Goal: Information Seeking & Learning: Understand process/instructions

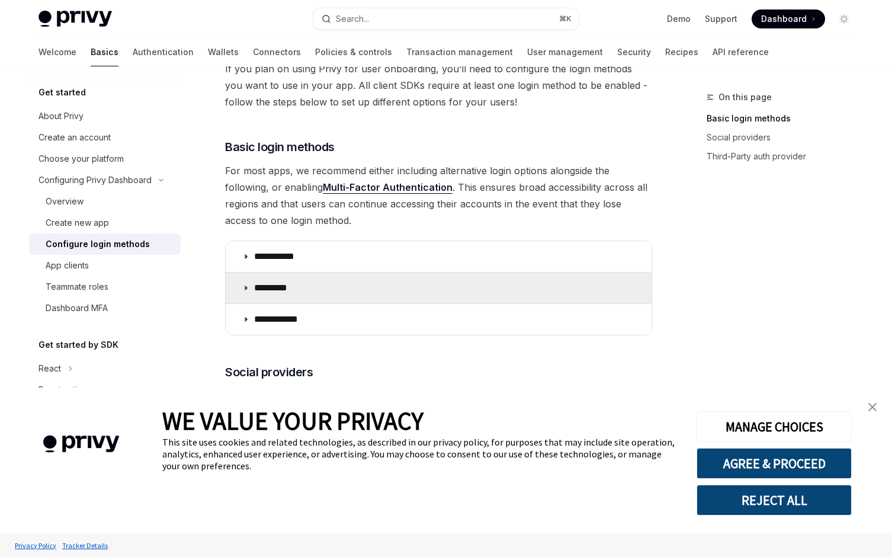
scroll to position [102, 0]
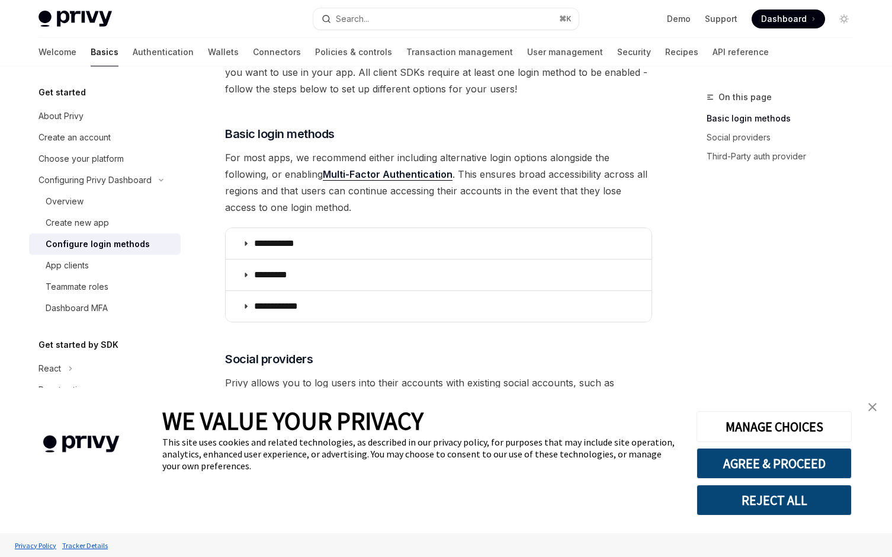
click at [280, 194] on span "For most apps, we recommend either including alternative login options alongsid…" at bounding box center [438, 182] width 427 height 66
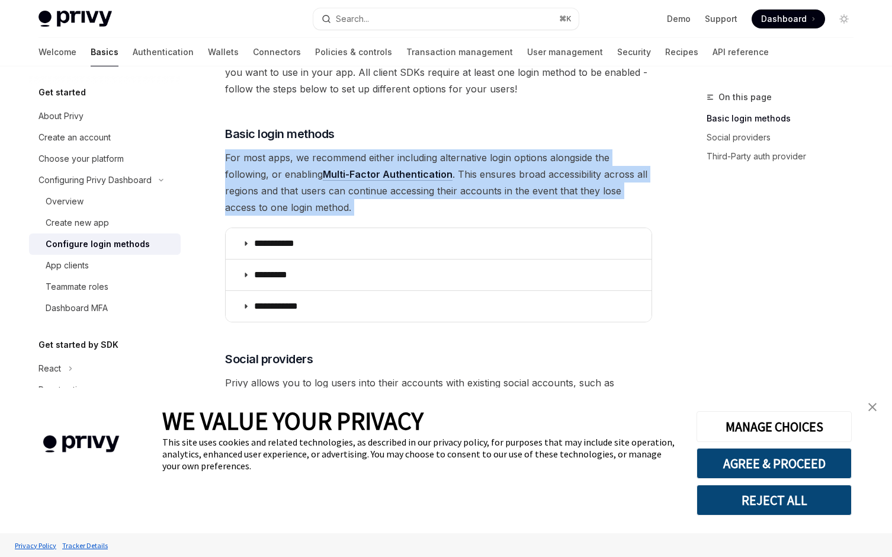
click at [300, 204] on span "For most apps, we recommend either including alternative login options alongsid…" at bounding box center [438, 182] width 427 height 66
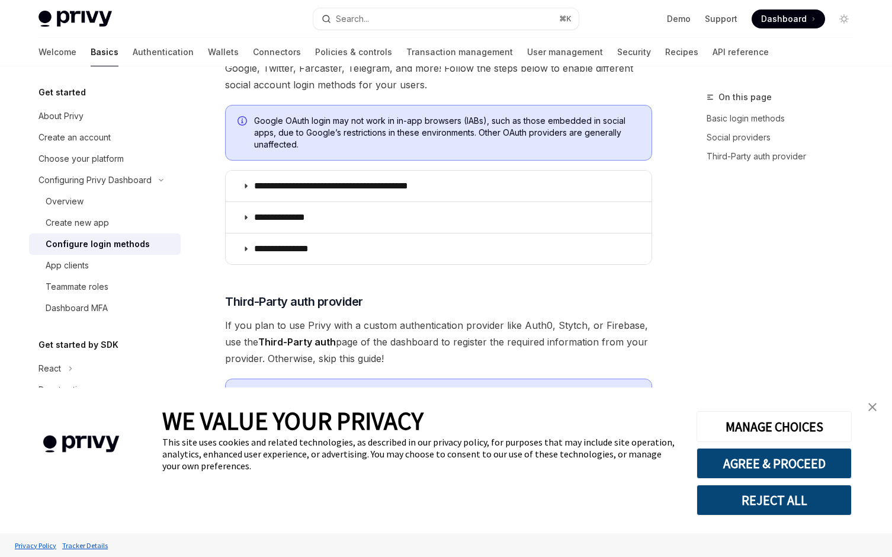
scroll to position [435, 0]
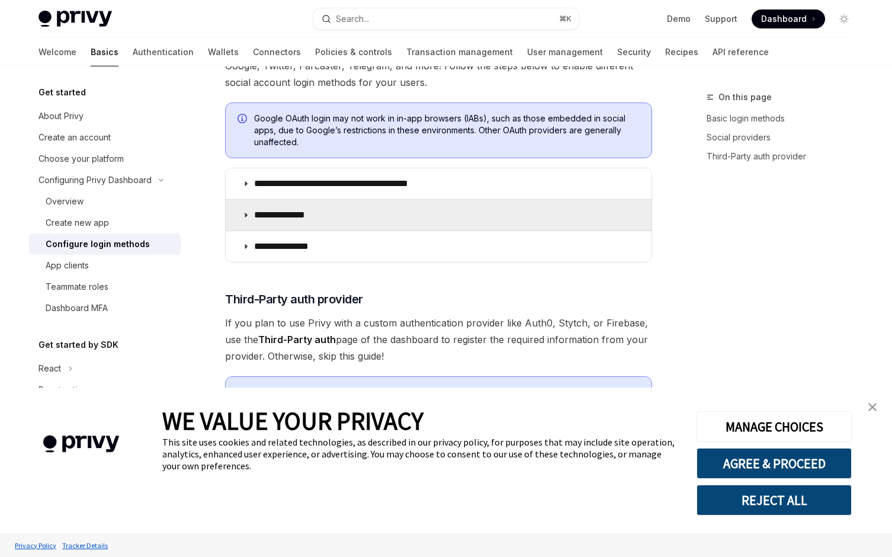
click at [298, 214] on p "**********" at bounding box center [287, 215] width 67 height 12
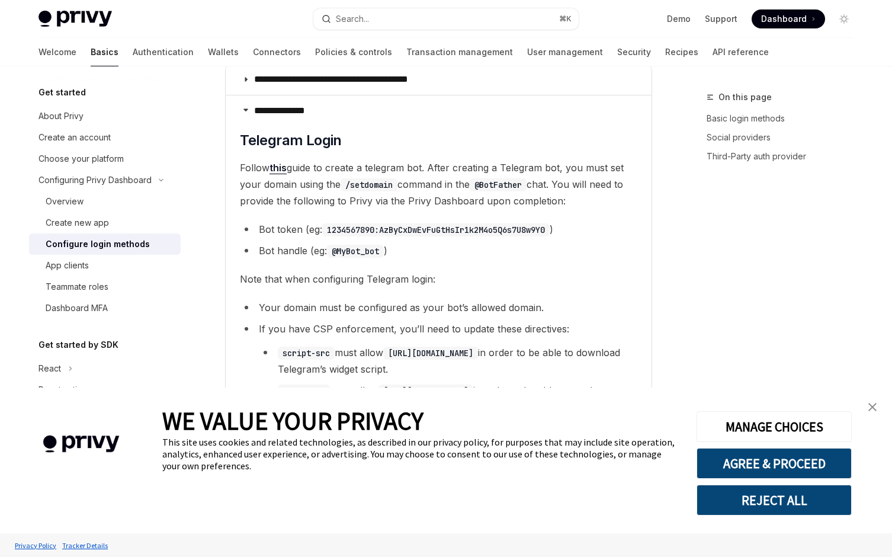
scroll to position [538, 0]
click at [300, 190] on span "Follow this guide to create a telegram bot. After creating a Telegram bot, you …" at bounding box center [439, 186] width 398 height 50
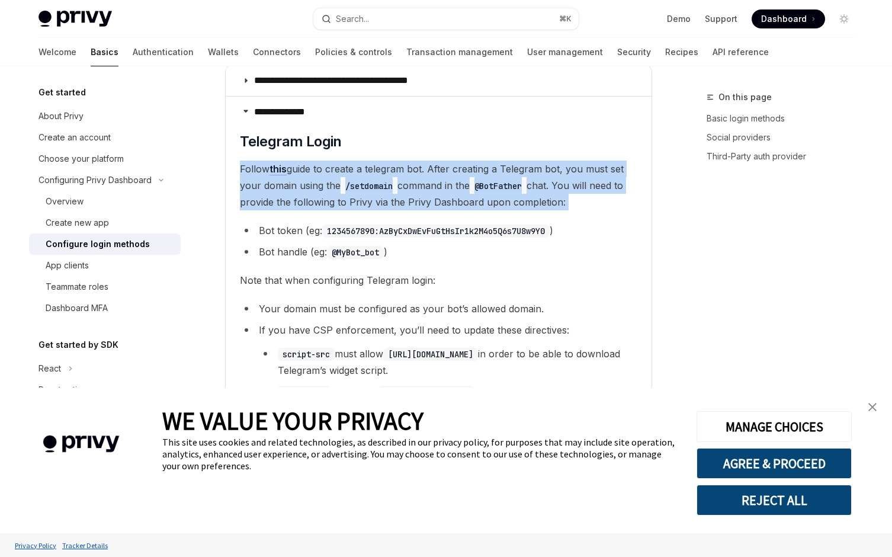
click at [300, 190] on span "Follow this guide to create a telegram bot. After creating a Telegram bot, you …" at bounding box center [439, 186] width 398 height 50
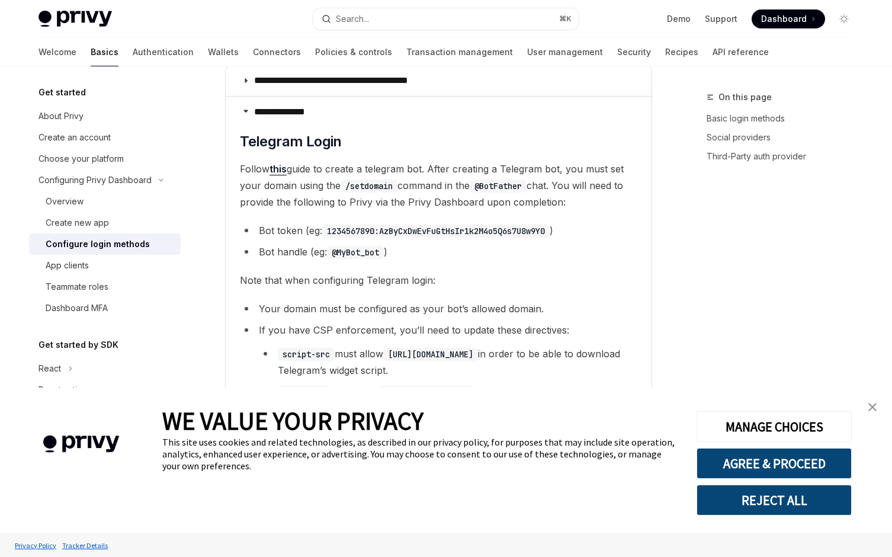
click at [321, 216] on children "​ Telegram Login Follow this guide to create a telegram bot. After creating a T…" at bounding box center [439, 405] width 398 height 546
drag, startPoint x: 230, startPoint y: 167, endPoint x: 630, endPoint y: 207, distance: 401.8
click at [630, 207] on details "**********" at bounding box center [439, 392] width 426 height 592
click at [630, 207] on span "Follow this guide to create a telegram bot. After creating a Telegram bot, you …" at bounding box center [439, 186] width 398 height 50
drag, startPoint x: 578, startPoint y: 202, endPoint x: 232, endPoint y: 161, distance: 348.4
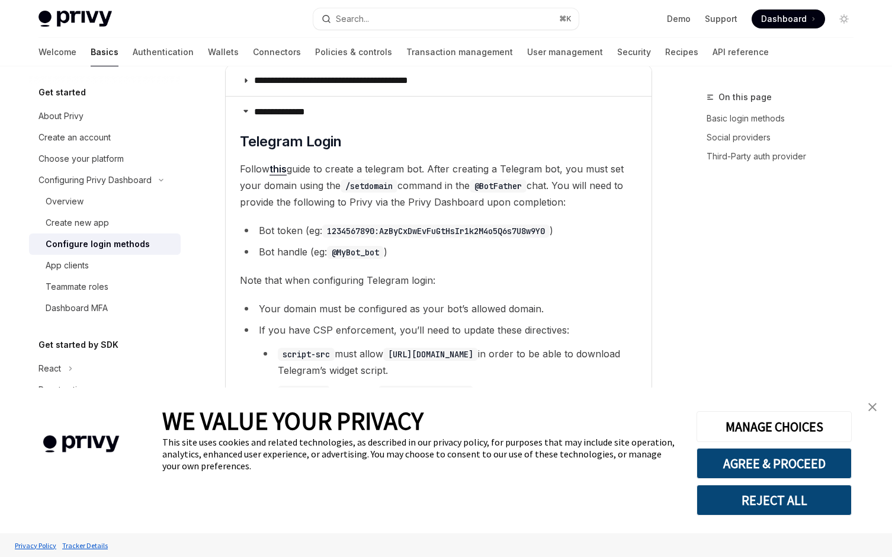
click at [232, 161] on details "**********" at bounding box center [439, 392] width 426 height 592
click at [232, 160] on details "**********" at bounding box center [439, 392] width 426 height 592
drag, startPoint x: 229, startPoint y: 160, endPoint x: 585, endPoint y: 200, distance: 358.3
click at [585, 200] on details "**********" at bounding box center [439, 392] width 426 height 592
click at [585, 200] on span "Follow this guide to create a telegram bot. After creating a Telegram bot, you …" at bounding box center [439, 186] width 398 height 50
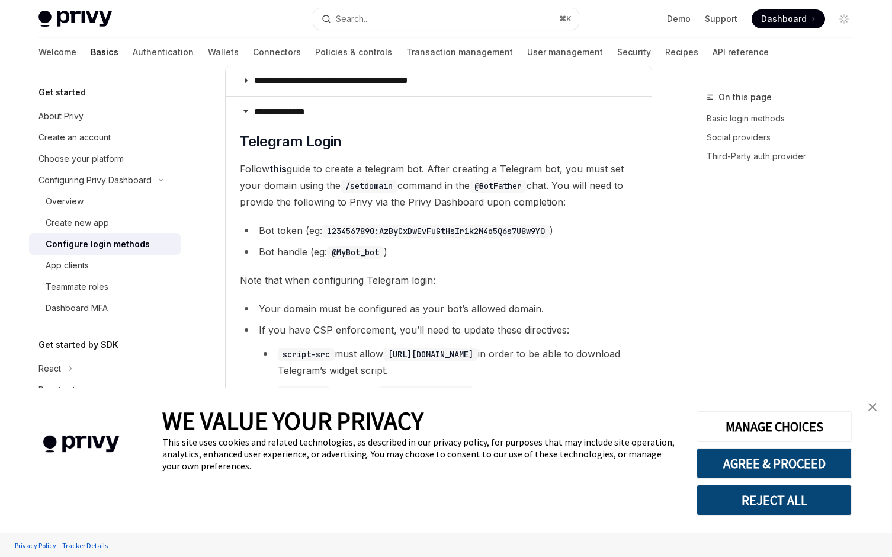
drag, startPoint x: 585, startPoint y: 200, endPoint x: 231, endPoint y: 159, distance: 356.6
click at [231, 159] on details "**********" at bounding box center [439, 392] width 426 height 592
click at [233, 166] on details "**********" at bounding box center [439, 392] width 426 height 592
drag, startPoint x: 233, startPoint y: 166, endPoint x: 570, endPoint y: 202, distance: 338.4
click at [570, 202] on details "**********" at bounding box center [439, 392] width 426 height 592
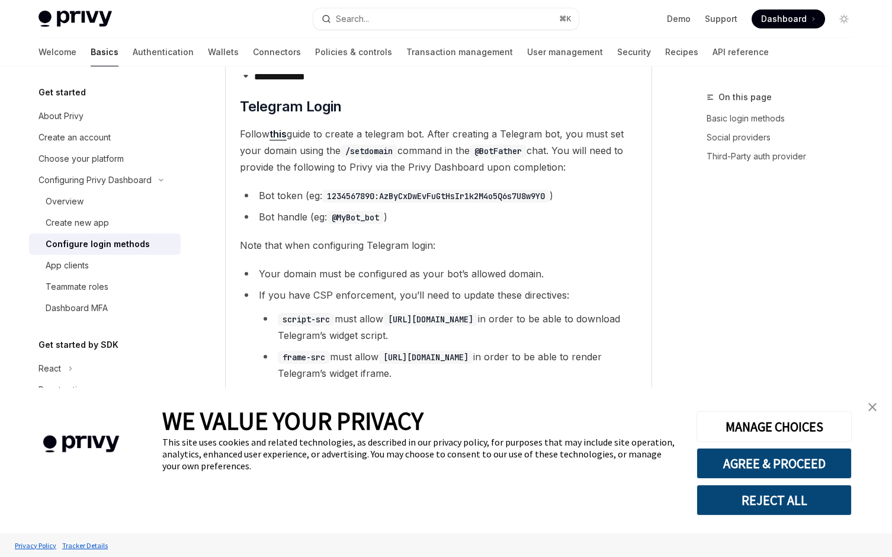
scroll to position [584, 0]
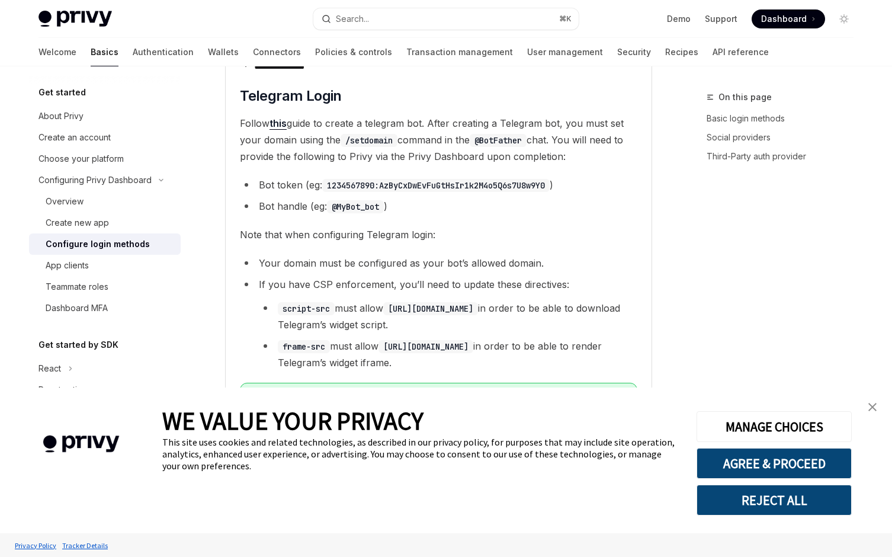
click at [874, 406] on img "close banner" at bounding box center [872, 407] width 8 height 8
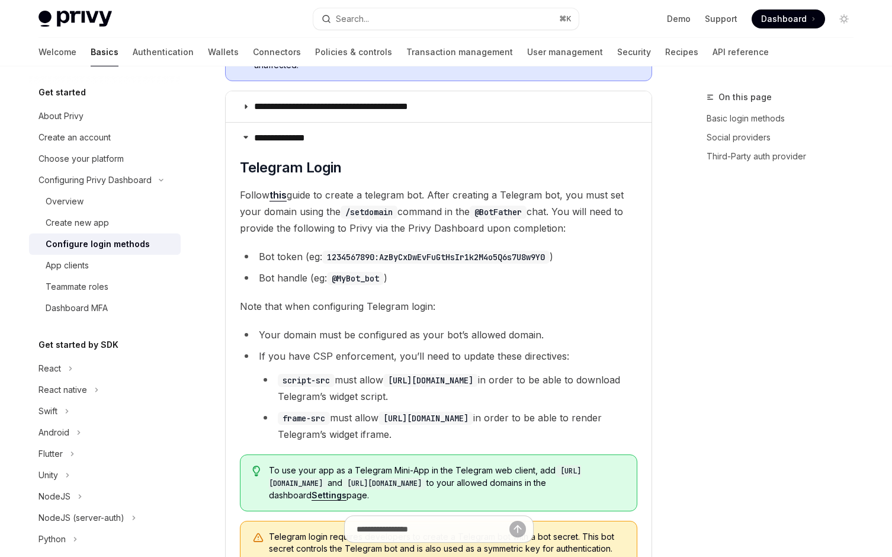
scroll to position [498, 0]
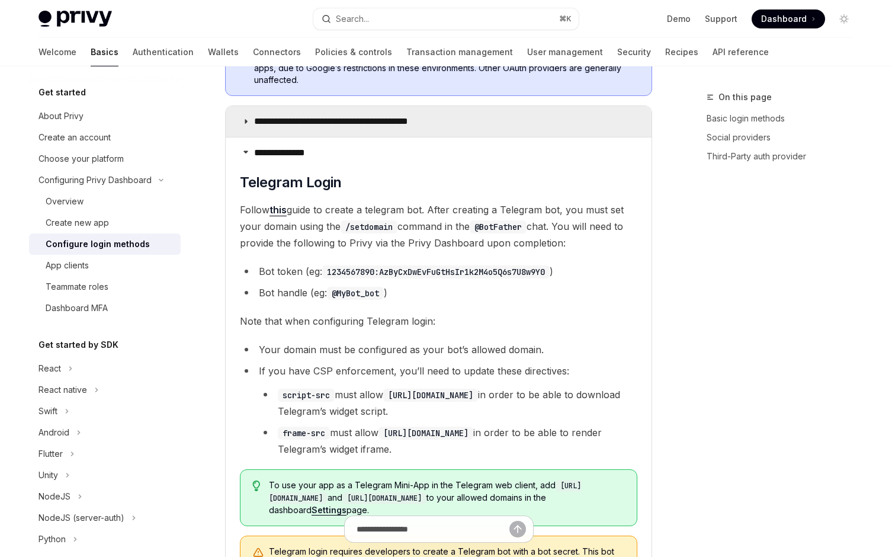
click at [370, 126] on p "**********" at bounding box center [351, 122] width 195 height 12
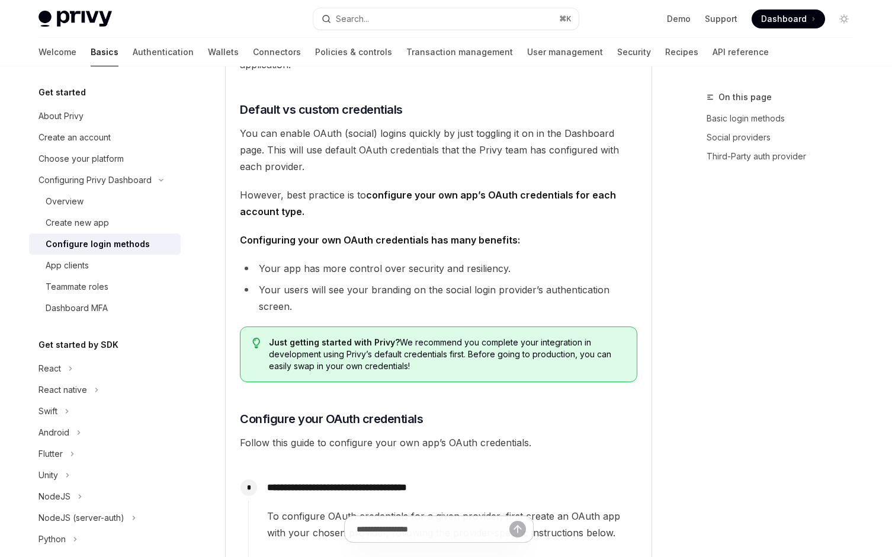
scroll to position [739, 0]
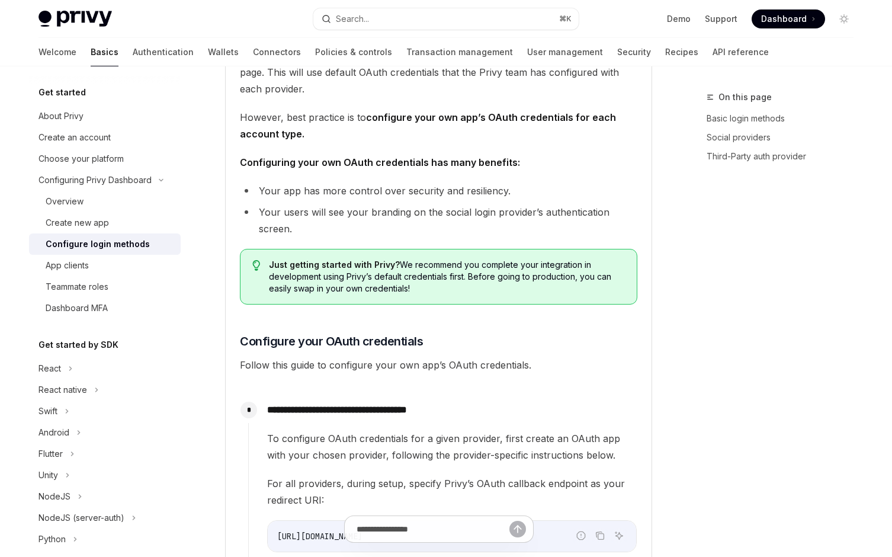
click at [411, 438] on span "To configure OAuth credentials for a given provider, first create an OAuth app …" at bounding box center [452, 446] width 370 height 33
click at [431, 451] on span "To configure OAuth credentials for a given provider, first create an OAuth app …" at bounding box center [452, 446] width 370 height 33
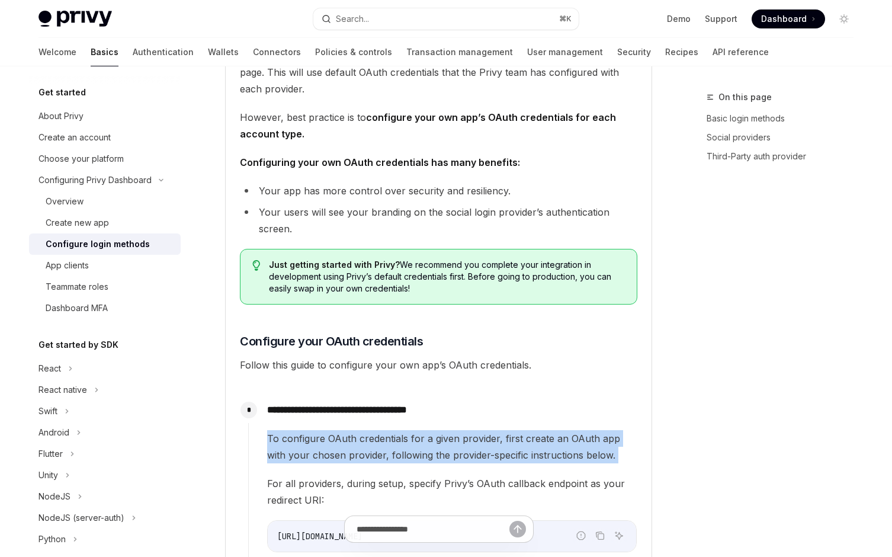
click at [431, 451] on span "To configure OAuth credentials for a given provider, first create an OAuth app …" at bounding box center [452, 446] width 370 height 33
click at [486, 460] on span "To configure OAuth credentials for a given provider, first create an OAuth app …" at bounding box center [452, 446] width 370 height 33
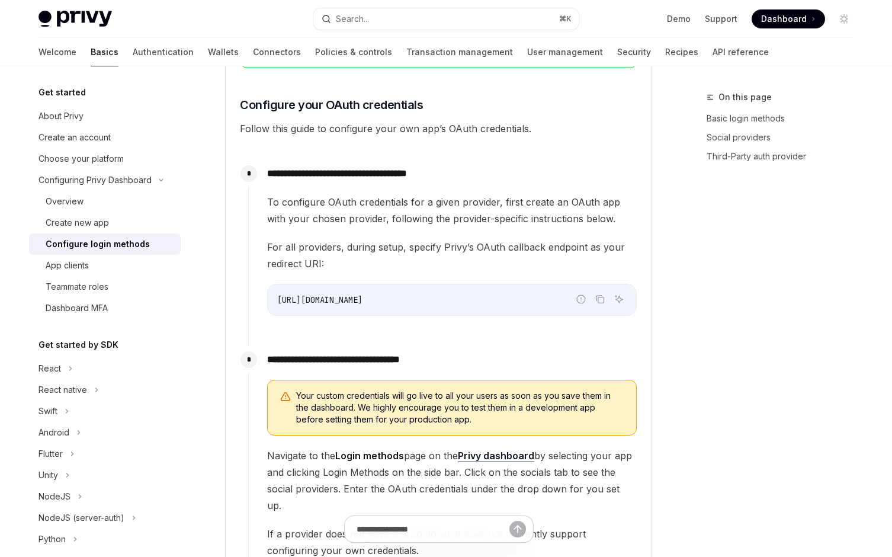
scroll to position [988, 0]
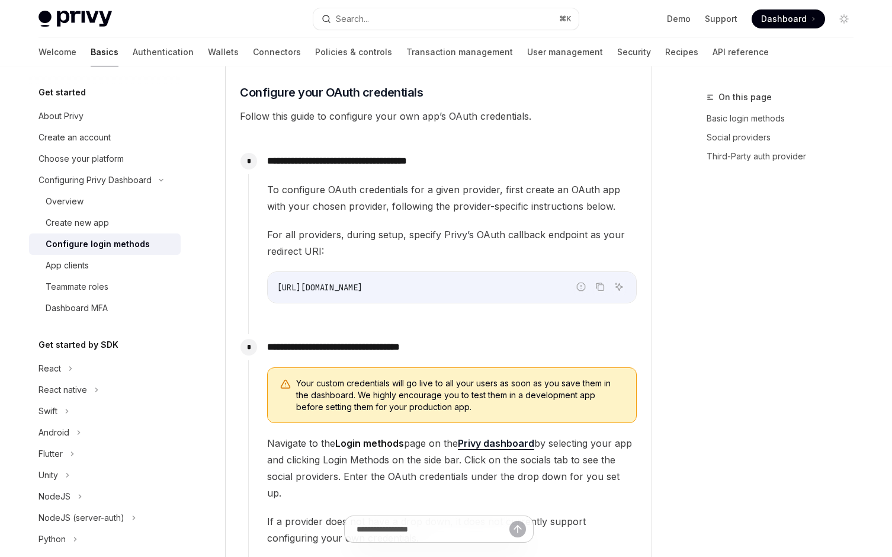
click at [479, 451] on span "Navigate to the Login methods page on the Privy dashboard by selecting your app…" at bounding box center [452, 468] width 370 height 66
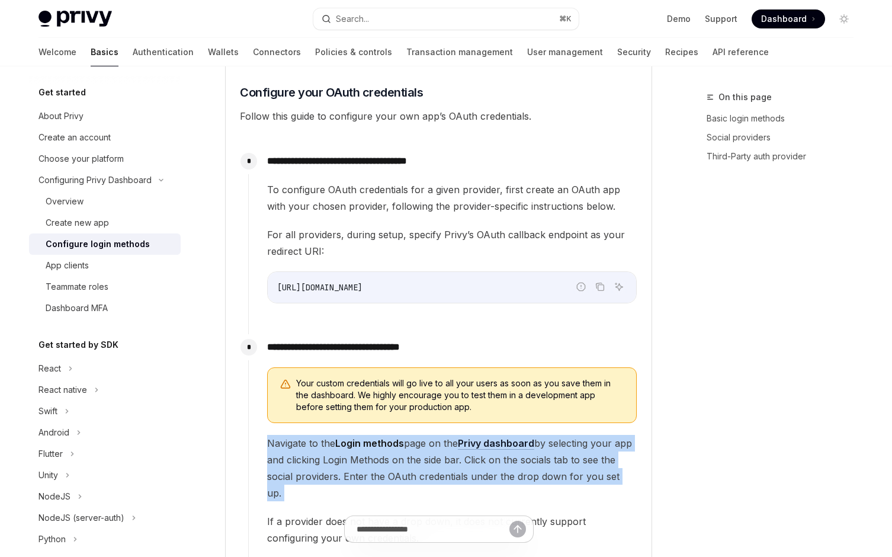
click at [471, 469] on span "Navigate to the Login methods page on the Privy dashboard by selecting your app…" at bounding box center [452, 468] width 370 height 66
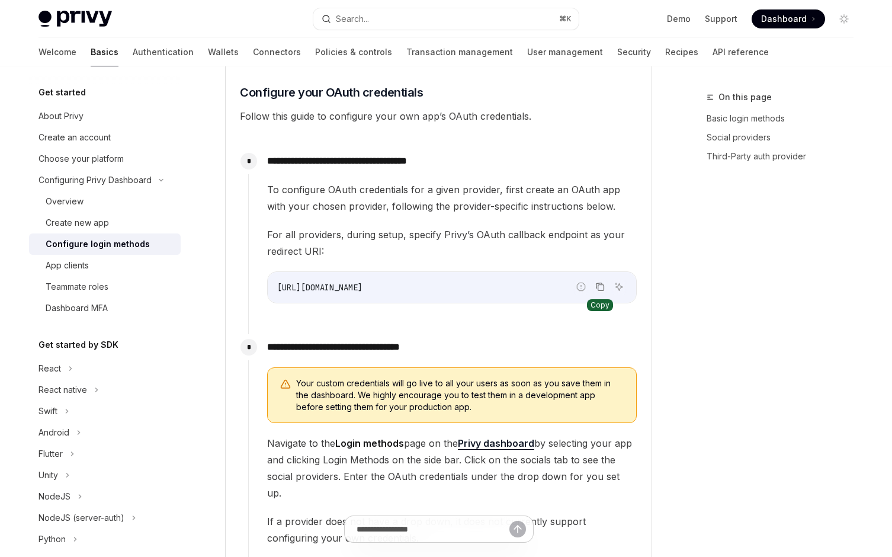
click at [597, 286] on icon "Copy the contents from the code block" at bounding box center [599, 286] width 9 height 9
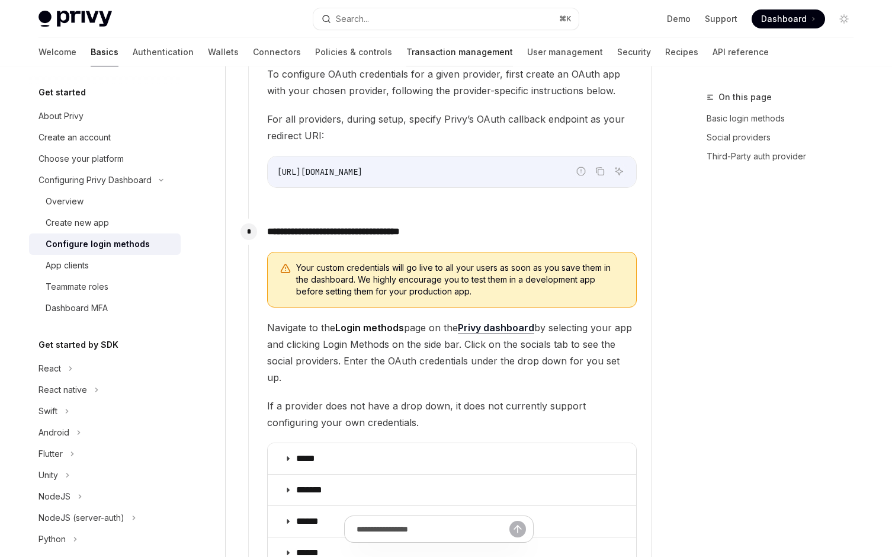
scroll to position [1104, 0]
click at [444, 276] on span "Your custom credentials will go live to all your users as soon as you save them…" at bounding box center [460, 279] width 328 height 36
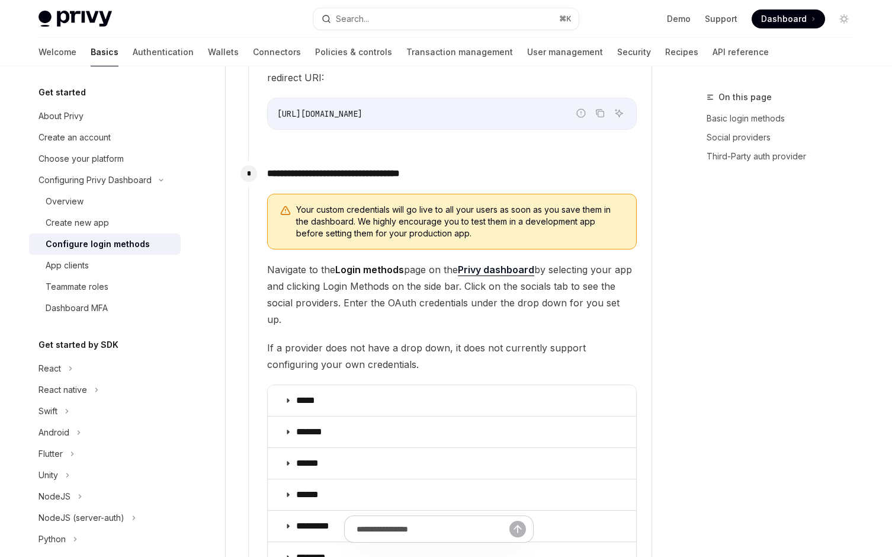
scroll to position [1165, 0]
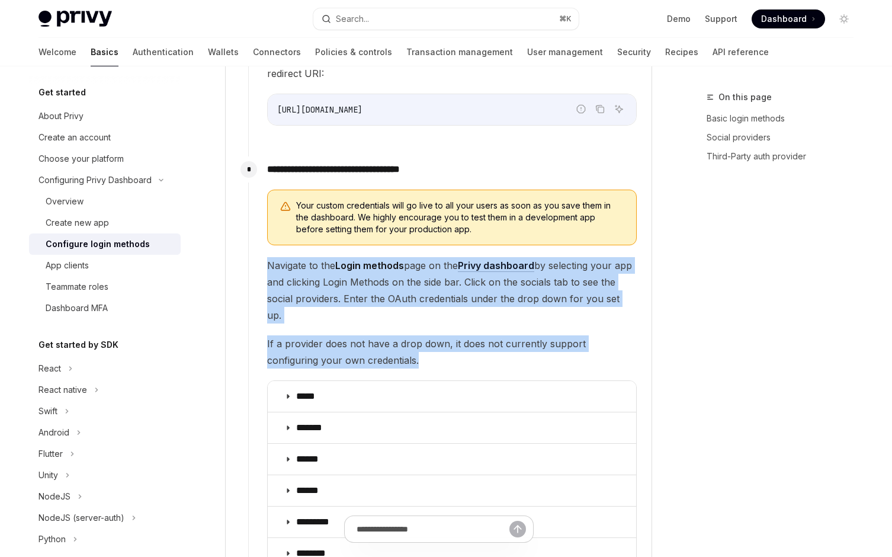
drag, startPoint x: 374, startPoint y: 344, endPoint x: 263, endPoint y: 261, distance: 138.9
click at [263, 261] on div "**********" at bounding box center [442, 429] width 389 height 546
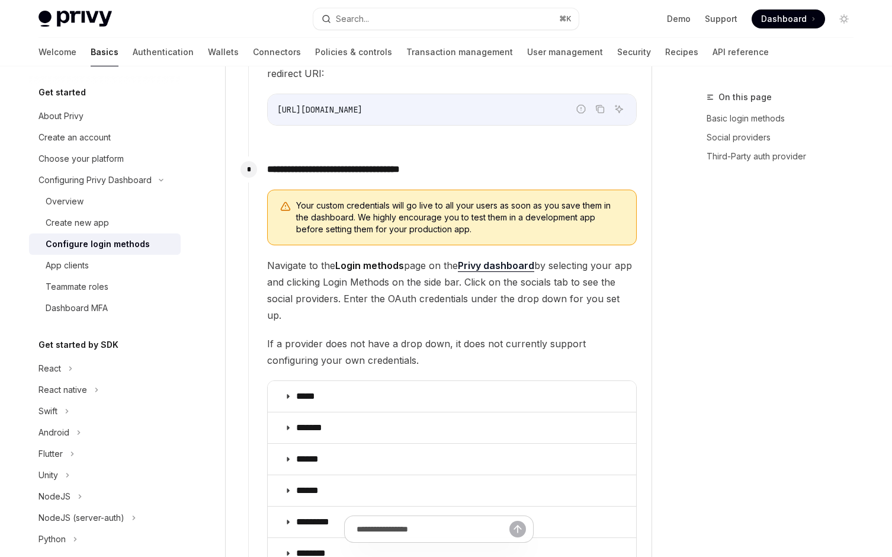
drag, startPoint x: 261, startPoint y: 261, endPoint x: 344, endPoint y: 307, distance: 94.4
click at [344, 307] on div "**********" at bounding box center [442, 429] width 389 height 546
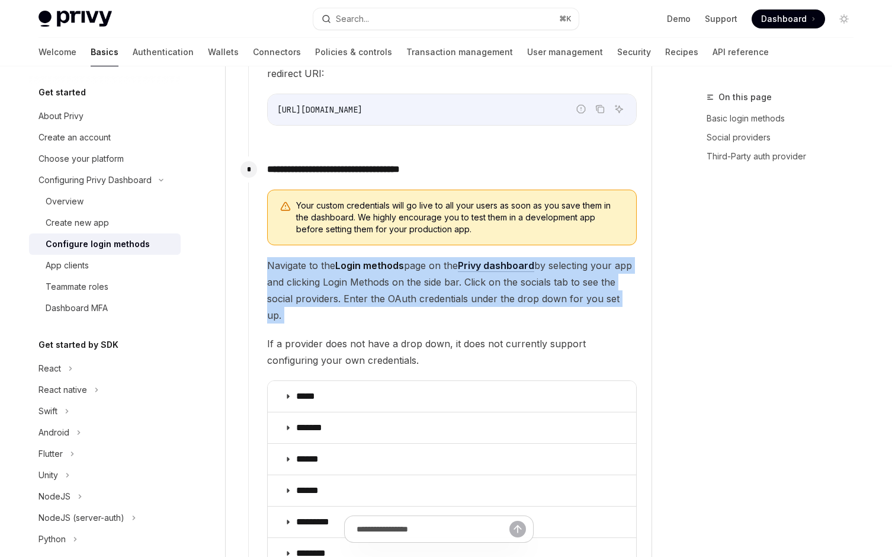
click at [344, 307] on div "Your custom credentials will go live to all your users as soon as you save them…" at bounding box center [452, 442] width 370 height 505
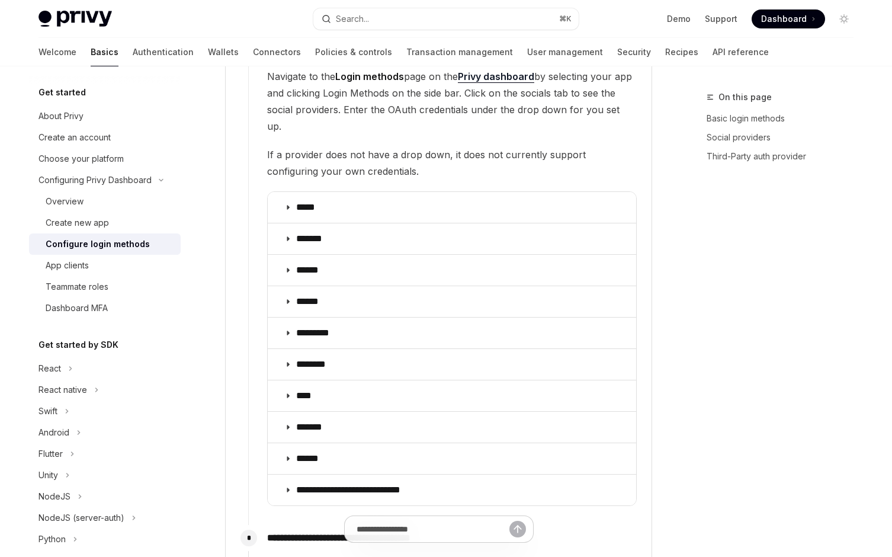
scroll to position [1359, 0]
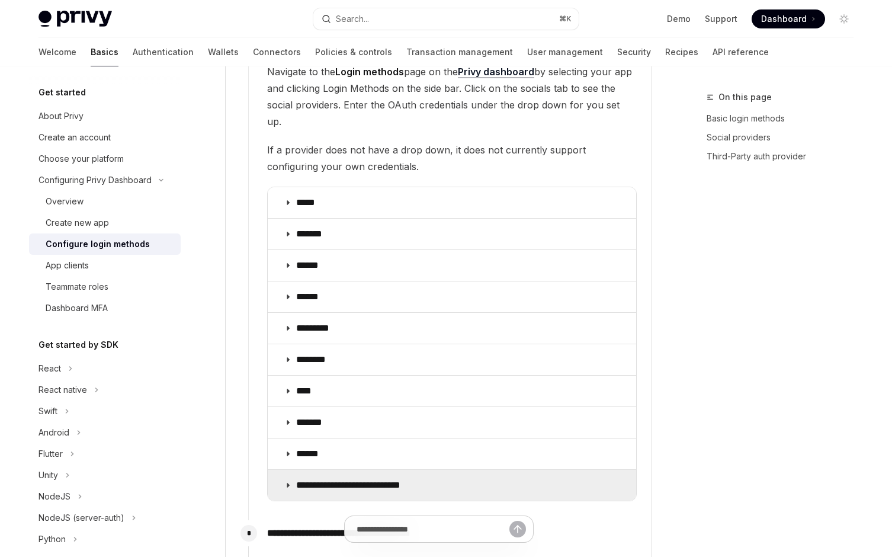
click at [322, 479] on p "**********" at bounding box center [363, 485] width 134 height 12
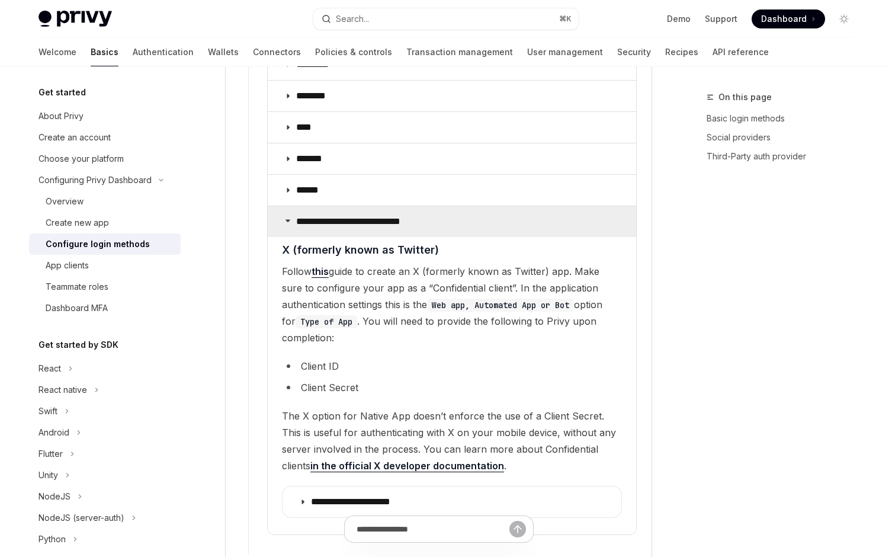
scroll to position [1625, 0]
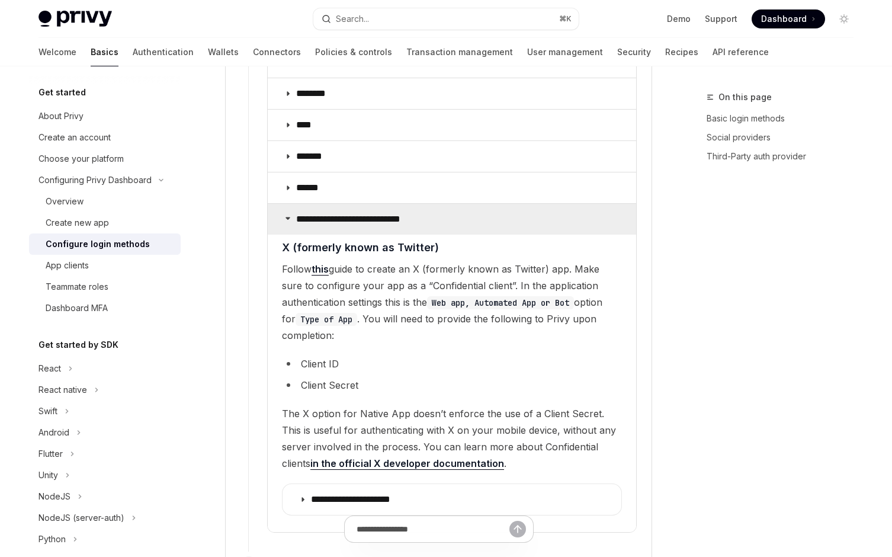
click at [363, 204] on summary "**********" at bounding box center [452, 219] width 368 height 31
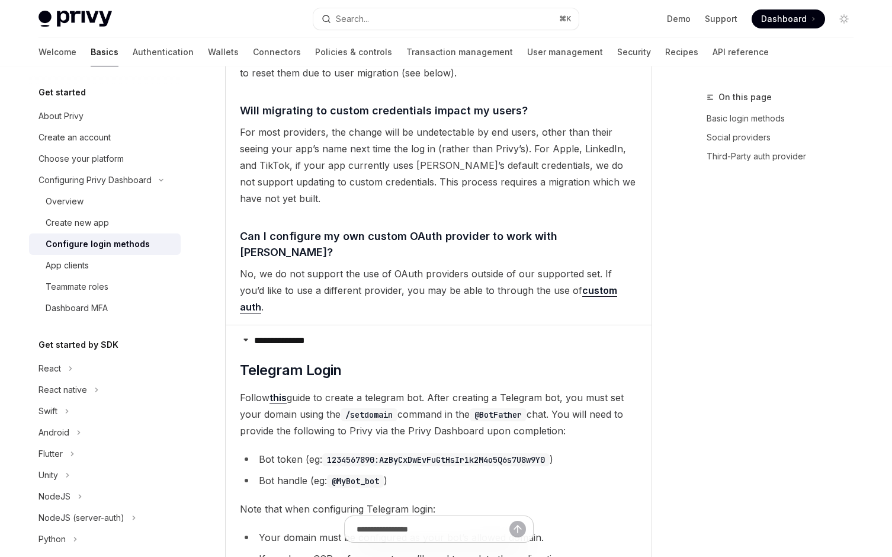
scroll to position [2613, 0]
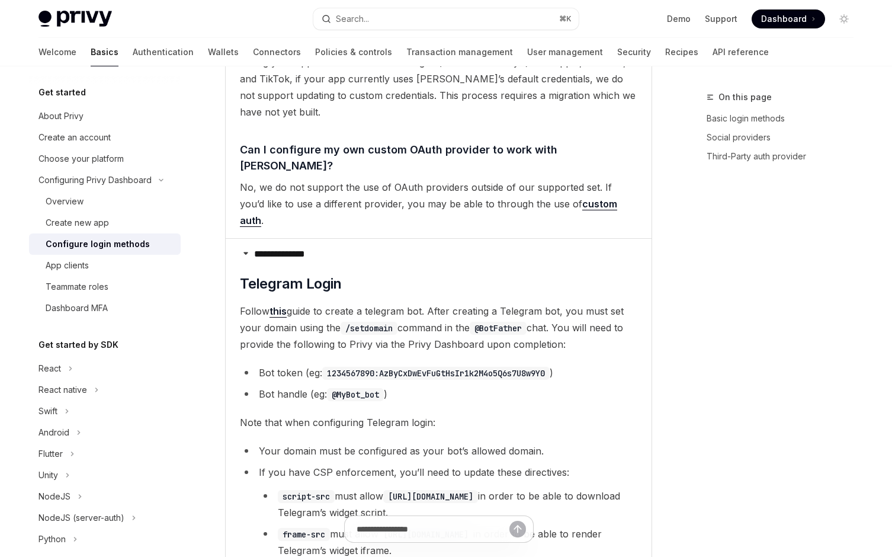
drag, startPoint x: 293, startPoint y: 240, endPoint x: 591, endPoint y: 254, distance: 298.3
click at [591, 303] on span "Follow this guide to create a telegram bot. After creating a Telegram bot, you …" at bounding box center [439, 328] width 398 height 50
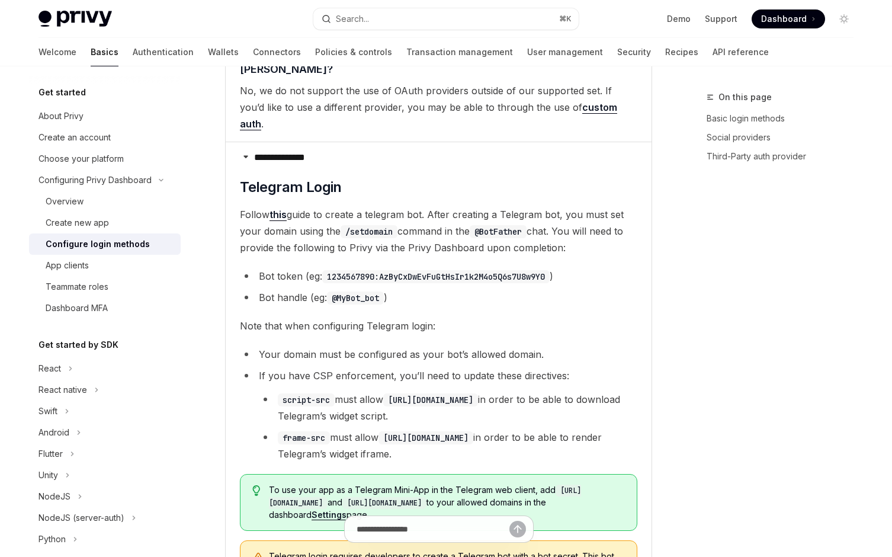
scroll to position [2702, 0]
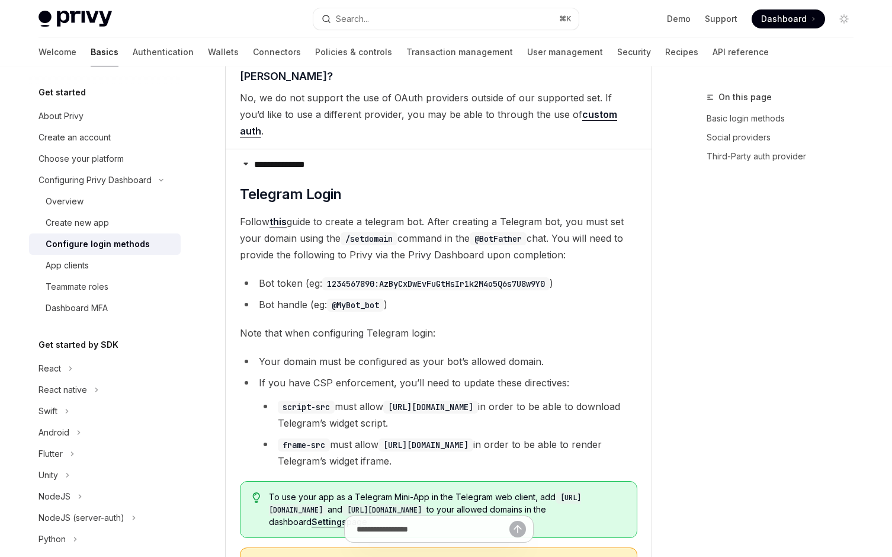
drag, startPoint x: 450, startPoint y: 553, endPoint x: 528, endPoint y: 171, distance: 390.0
click at [528, 213] on span "Follow this guide to create a telegram bot. After creating a Telegram bot, you …" at bounding box center [439, 238] width 398 height 50
click at [539, 213] on span "Follow this guide to create a telegram bot. After creating a Telegram bot, you …" at bounding box center [439, 238] width 398 height 50
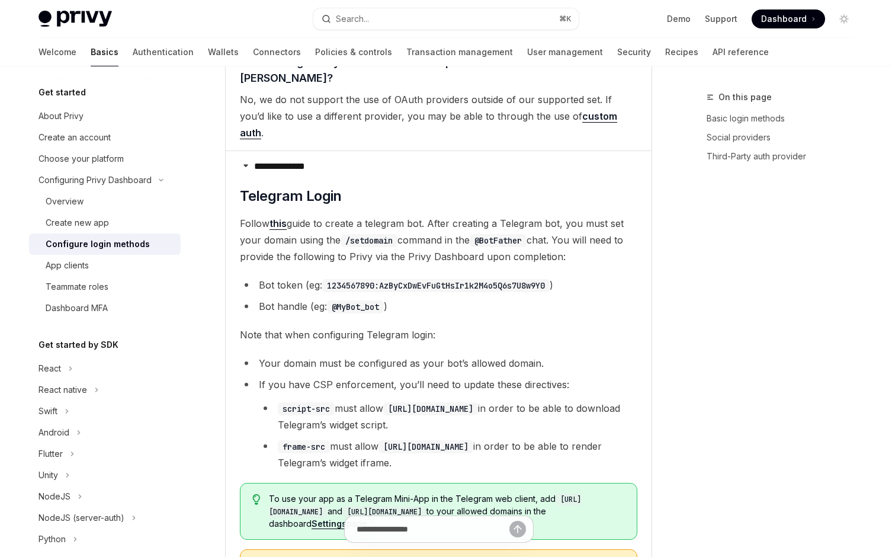
scroll to position [2706, 0]
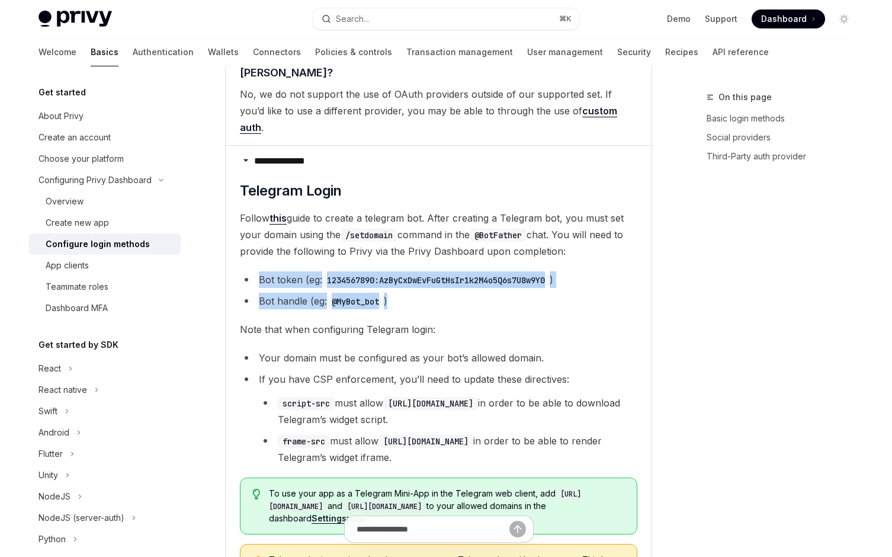
drag, startPoint x: 410, startPoint y: 222, endPoint x: 249, endPoint y: 201, distance: 161.9
click at [249, 271] on ul "Bot token (eg: 1234567890:AzByCxDwEvFuGtHsIr1k2M4o5Q6s7U8w9Y0 ) Bot handle (eg:…" at bounding box center [439, 290] width 398 height 38
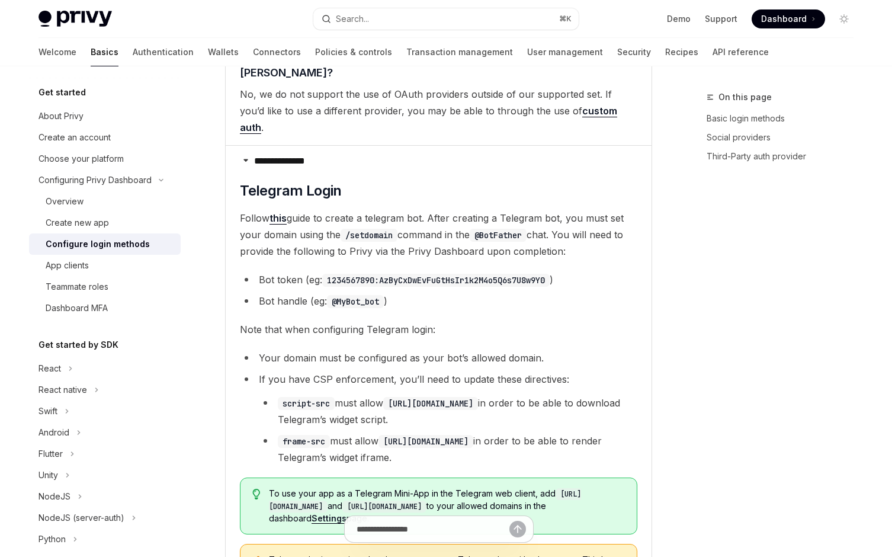
click at [190, 198] on div "Get started About Privy Create an account Choose your platform Configuring Priv…" at bounding box center [114, 311] width 171 height 491
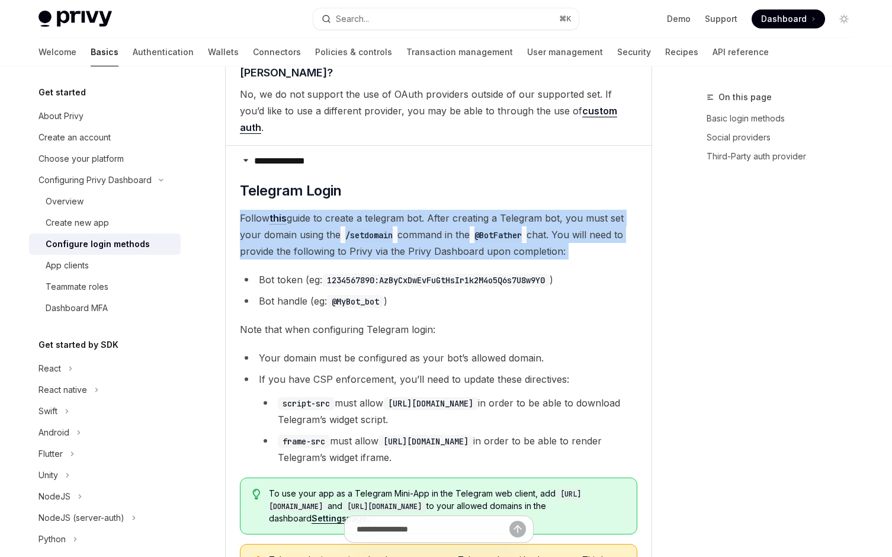
drag, startPoint x: 219, startPoint y: 127, endPoint x: 227, endPoint y: 198, distance: 71.6
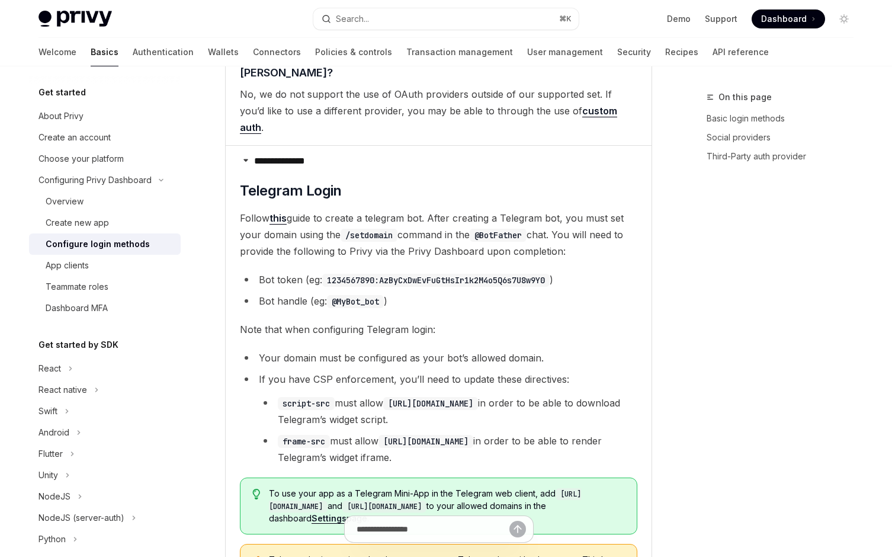
click at [226, 209] on details "**********" at bounding box center [439, 441] width 426 height 592
click at [601, 7] on div "Privy Docs home page Search... ⌘ K Demo Support Dashboard Dashboard Search..." at bounding box center [446, 19] width 815 height 38
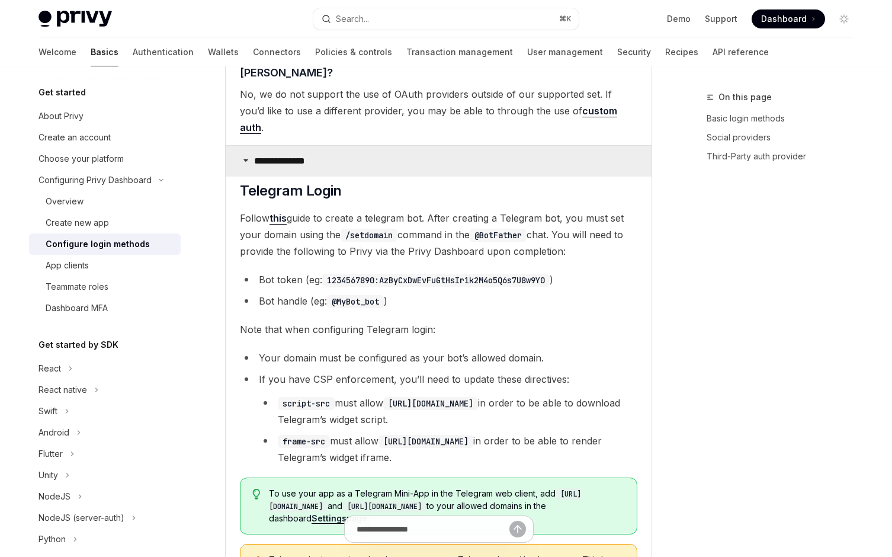
click at [302, 155] on p "**********" at bounding box center [287, 161] width 67 height 12
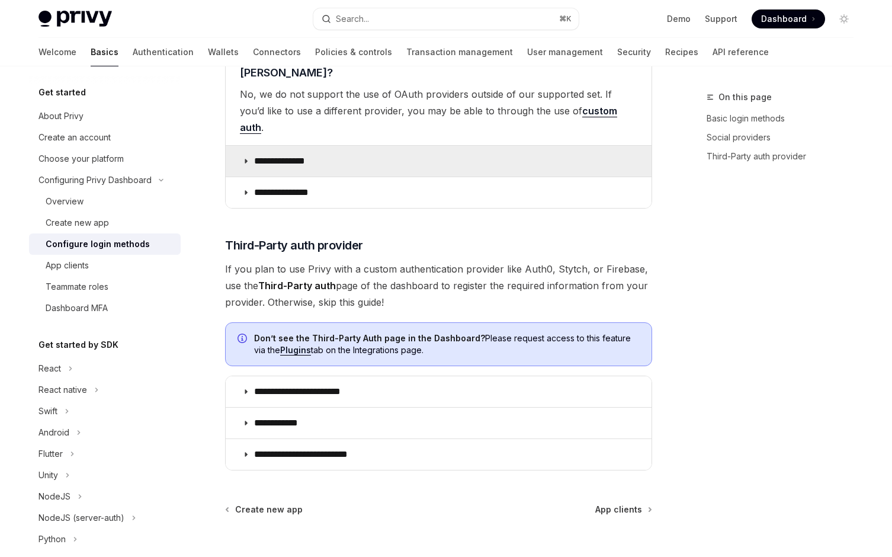
click at [302, 155] on p "**********" at bounding box center [287, 161] width 67 height 12
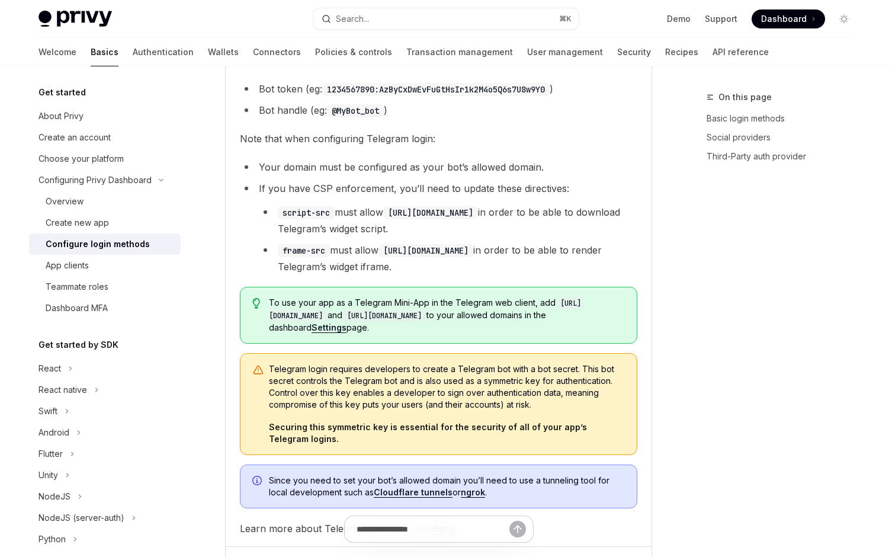
scroll to position [2905, 0]
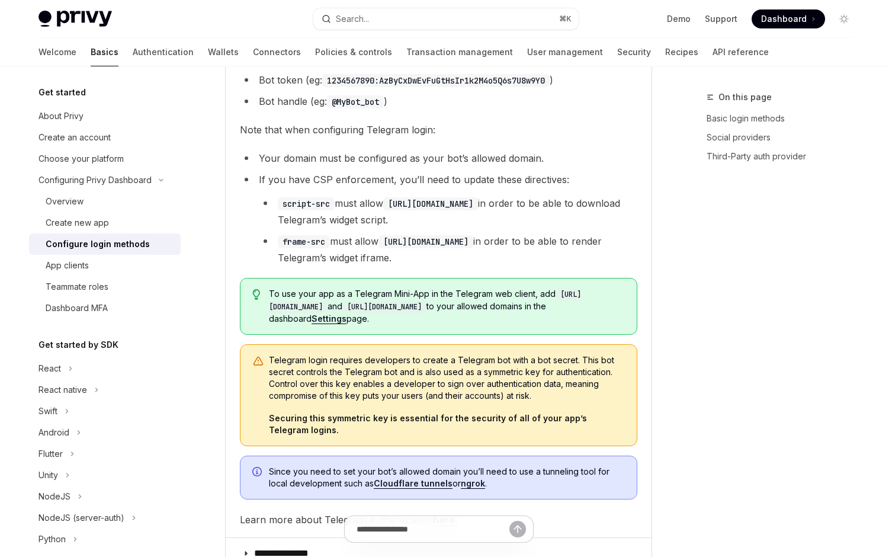
click at [323, 466] on span "Since you need to set your bot’s allowed domain you’ll need to use a tunneling …" at bounding box center [447, 478] width 356 height 24
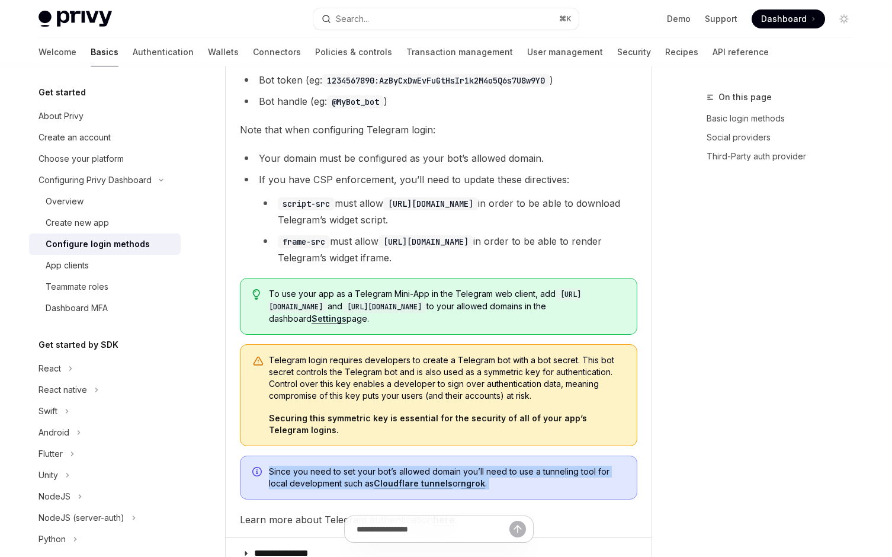
click at [323, 466] on span "Since you need to set your bot’s allowed domain you’ll need to use a tunneling …" at bounding box center [447, 478] width 356 height 24
click at [332, 466] on span "Since you need to set your bot’s allowed domain you’ll need to use a tunneling …" at bounding box center [447, 478] width 356 height 24
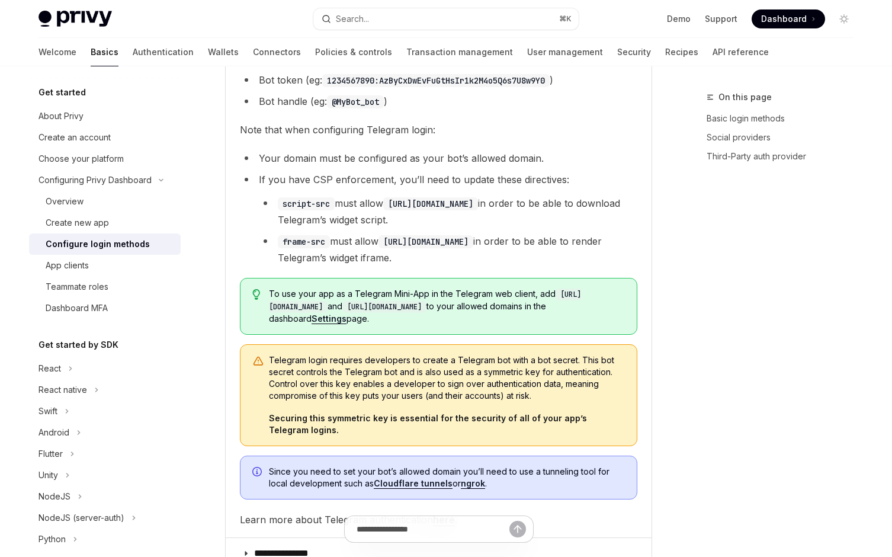
click at [332, 466] on span "Since you need to set your bot’s allowed domain you’ll need to use a tunneling …" at bounding box center [447, 478] width 356 height 24
click at [332, 413] on strong "Securing this symmetric key is essential for the security of all of your app’s …" at bounding box center [428, 424] width 318 height 22
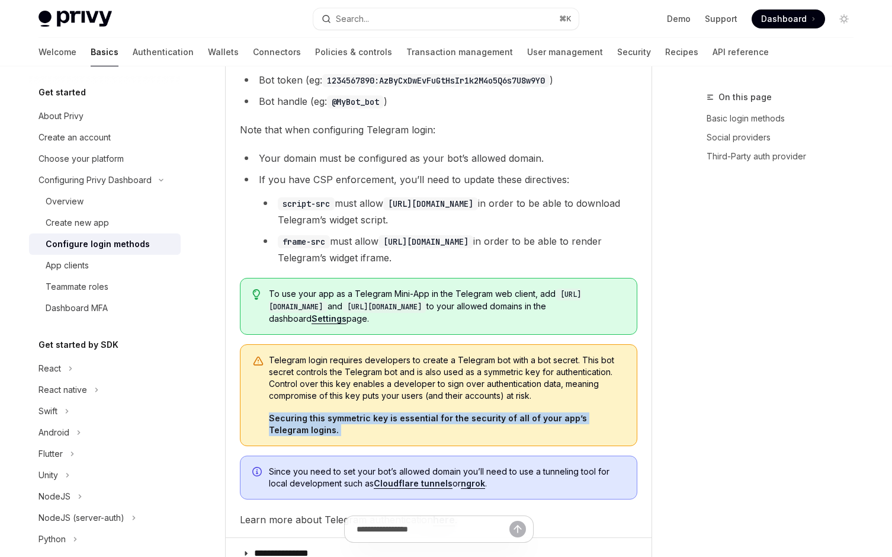
click at [332, 413] on strong "Securing this symmetric key is essential for the security of all of your app’s …" at bounding box center [428, 424] width 318 height 22
click at [348, 413] on strong "Securing this symmetric key is essential for the security of all of your app’s …" at bounding box center [428, 424] width 318 height 22
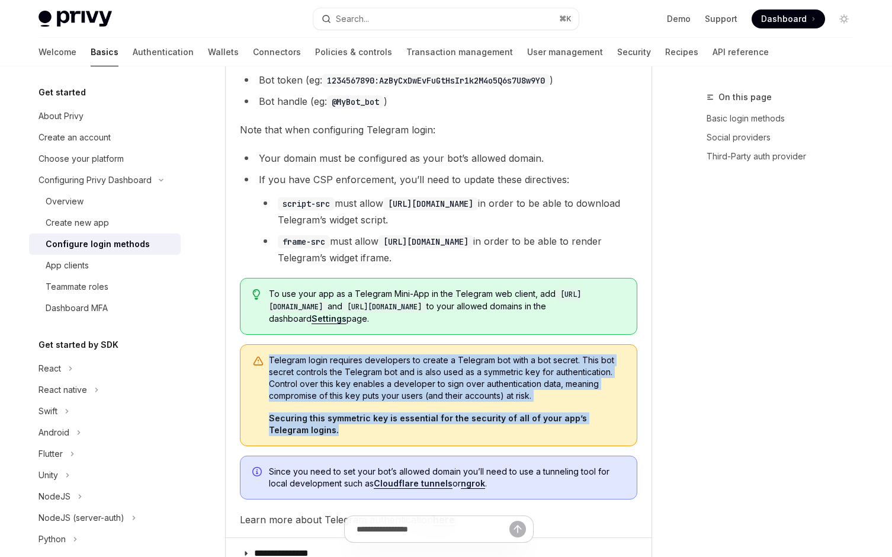
drag, startPoint x: 259, startPoint y: 326, endPoint x: 285, endPoint y: 356, distance: 39.1
click at [285, 357] on div "Telegram login requires developers to create a Telegram bot with a bot secret. …" at bounding box center [439, 395] width 398 height 102
click at [285, 356] on div "Telegram login requires developers to create a Telegram bot with a bot secret. …" at bounding box center [439, 395] width 398 height 102
drag, startPoint x: 299, startPoint y: 356, endPoint x: 265, endPoint y: 284, distance: 79.0
click at [265, 344] on div "Telegram login requires developers to create a Telegram bot with a bot secret. …" at bounding box center [439, 395] width 398 height 102
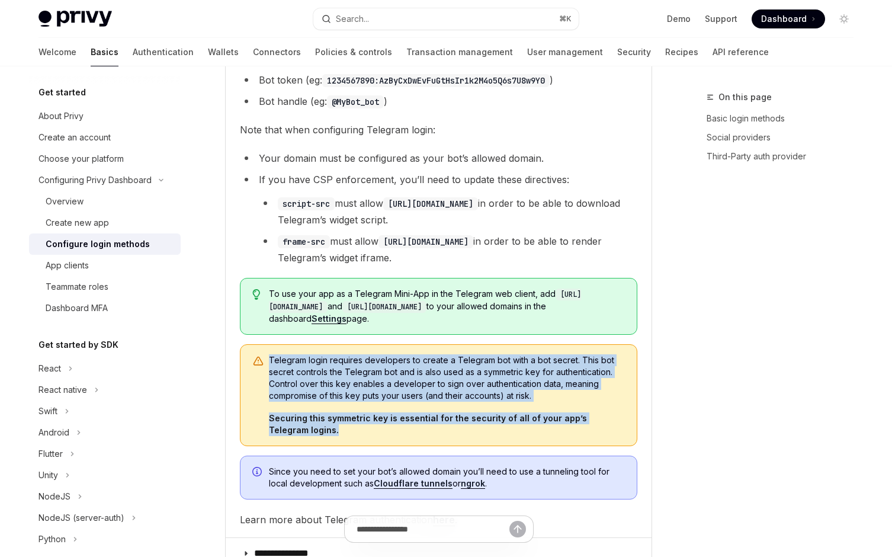
click at [265, 344] on div "Telegram login requires developers to create a Telegram bot with a bot secret. …" at bounding box center [439, 395] width 398 height 102
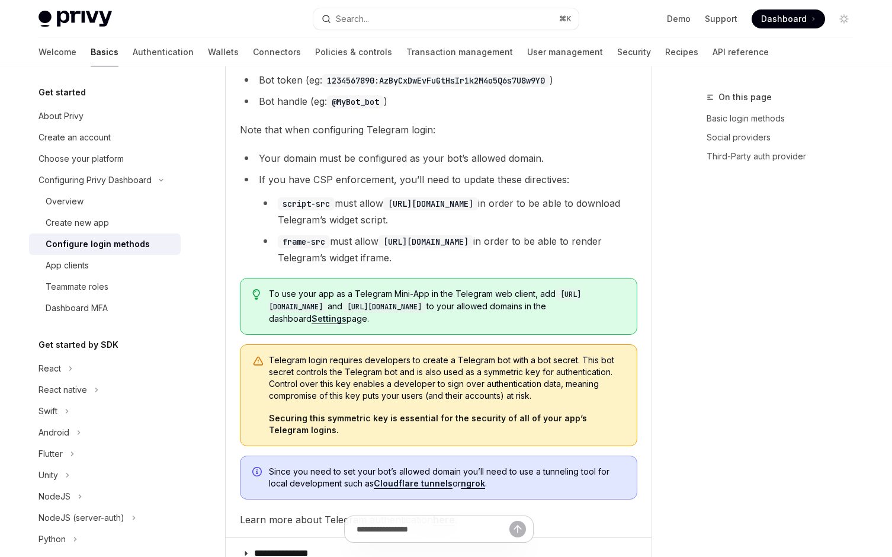
click at [270, 344] on div "Telegram login requires developers to create a Telegram bot with a bot secret. …" at bounding box center [439, 395] width 398 height 102
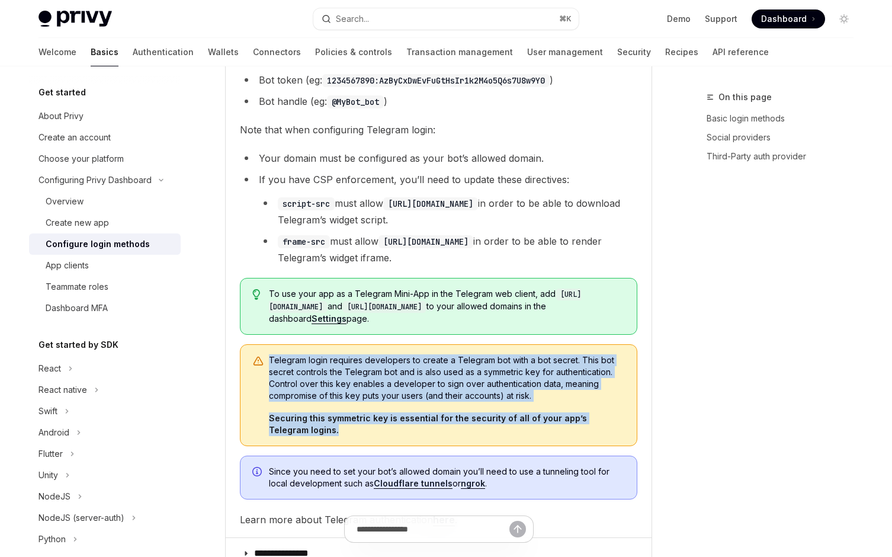
drag, startPoint x: 267, startPoint y: 273, endPoint x: 324, endPoint y: 350, distance: 96.2
click at [324, 350] on div "Telegram login requires developers to create a Telegram bot with a bot secret. …" at bounding box center [439, 395] width 398 height 102
click at [320, 412] on span "Securing this symmetric key is essential for the security of all of your app’s …" at bounding box center [447, 424] width 356 height 24
drag, startPoint x: 386, startPoint y: 239, endPoint x: 268, endPoint y: 207, distance: 122.7
click at [268, 278] on div "To use your app as a Telegram Mini-App in the Telegram web client, add http://w…" at bounding box center [439, 306] width 398 height 57
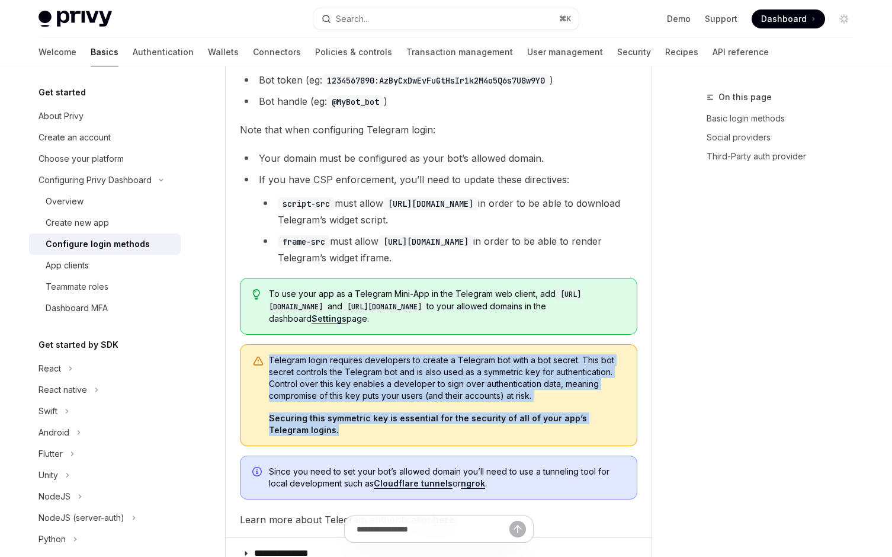
click at [268, 278] on div "To use your app as a Telegram Mini-App in the Telegram web client, add http://w…" at bounding box center [439, 306] width 398 height 57
drag, startPoint x: 268, startPoint y: 210, endPoint x: 475, endPoint y: 230, distance: 208.3
click at [475, 278] on div "To use your app as a Telegram Mini-App in the Telegram web client, add http://w…" at bounding box center [439, 306] width 398 height 57
click at [475, 288] on span "To use your app as a Telegram Mini-App in the Telegram web client, add http://w…" at bounding box center [447, 306] width 357 height 37
drag, startPoint x: 396, startPoint y: 244, endPoint x: 266, endPoint y: 213, distance: 133.9
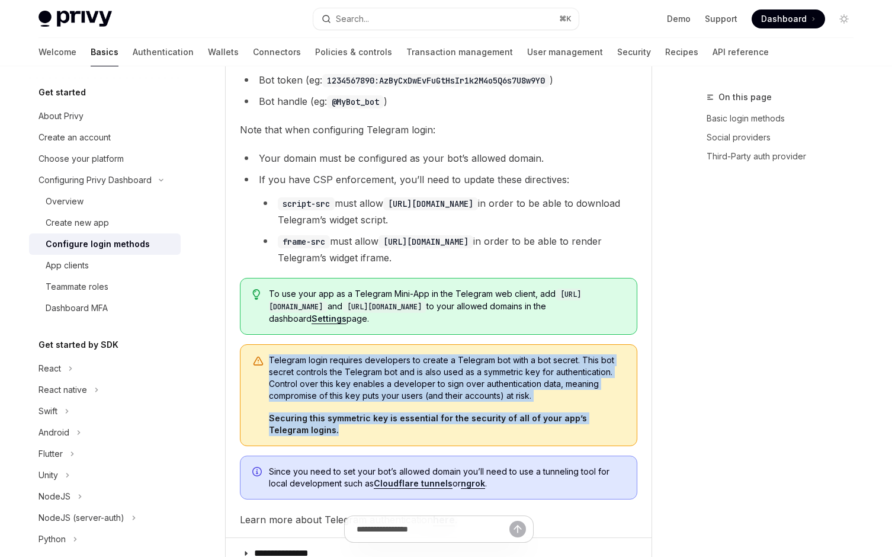
click at [266, 278] on div "To use your app as a Telegram Mini-App in the Telegram web client, add http://w…" at bounding box center [439, 306] width 398 height 57
click at [267, 278] on div "To use your app as a Telegram Mini-App in the Telegram web client, add http://w…" at bounding box center [439, 306] width 398 height 57
drag, startPoint x: 267, startPoint y: 210, endPoint x: 421, endPoint y: 243, distance: 157.6
click at [421, 278] on div "To use your app as a Telegram Mini-App in the Telegram web client, add http://w…" at bounding box center [439, 306] width 398 height 57
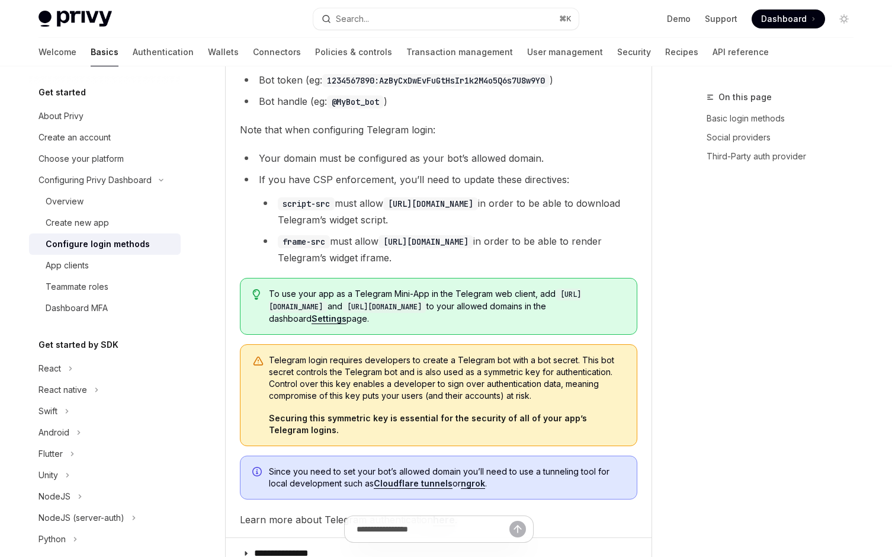
click at [347, 313] on link "Settings" at bounding box center [329, 318] width 35 height 11
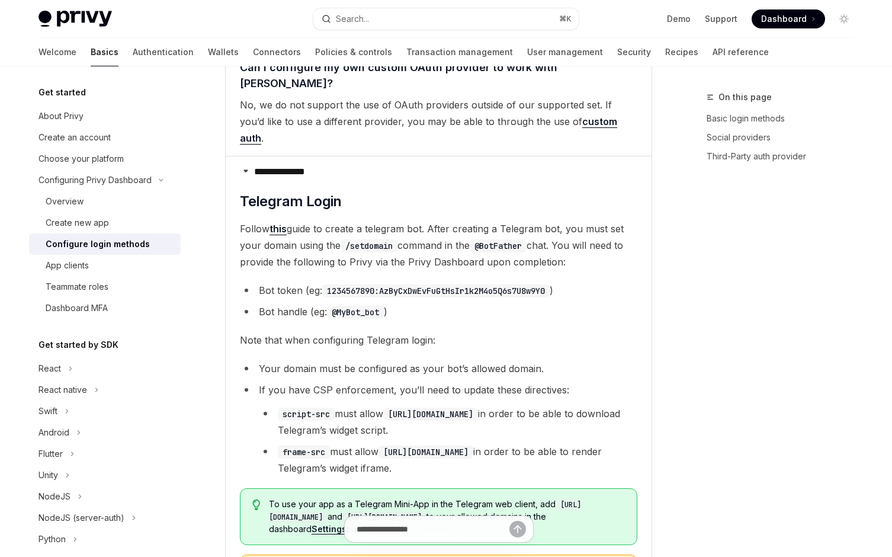
scroll to position [2633, 0]
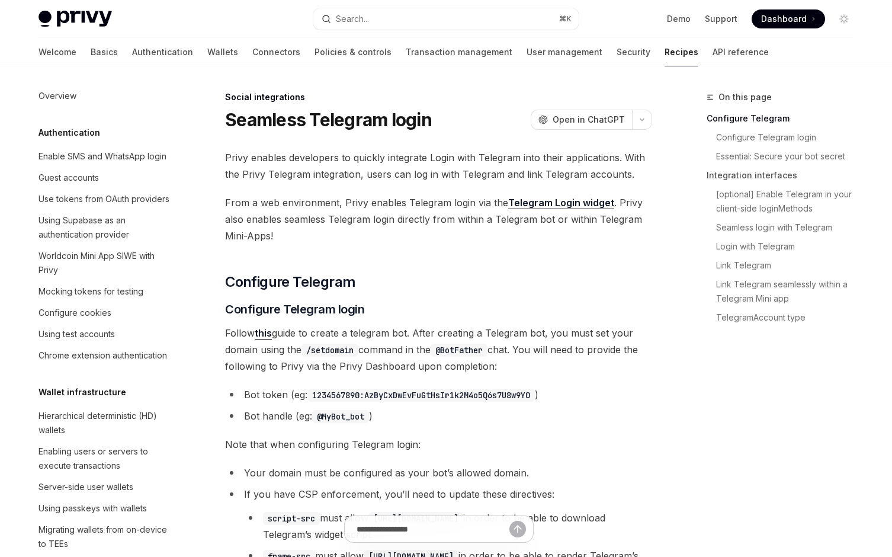
scroll to position [733, 0]
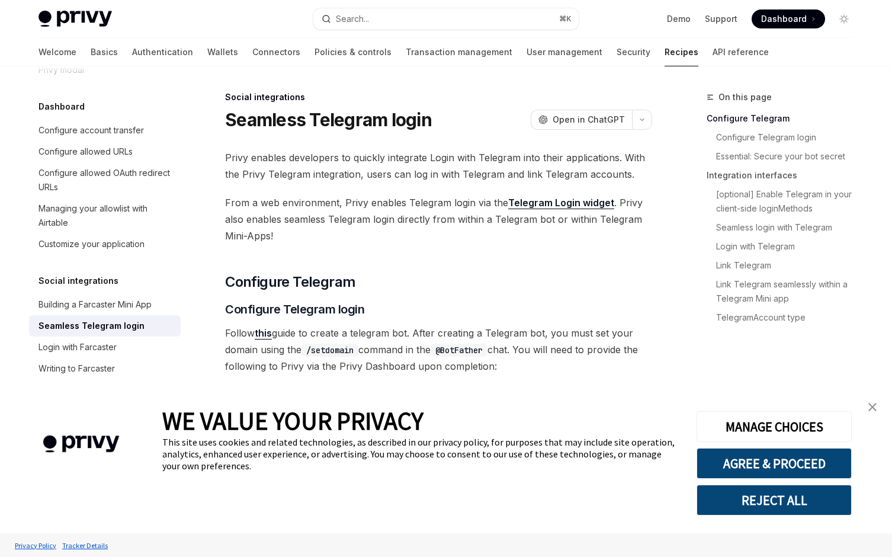
click at [325, 213] on span "From a web environment, Privy enables Telegram login via the Telegram Login wid…" at bounding box center [438, 219] width 427 height 50
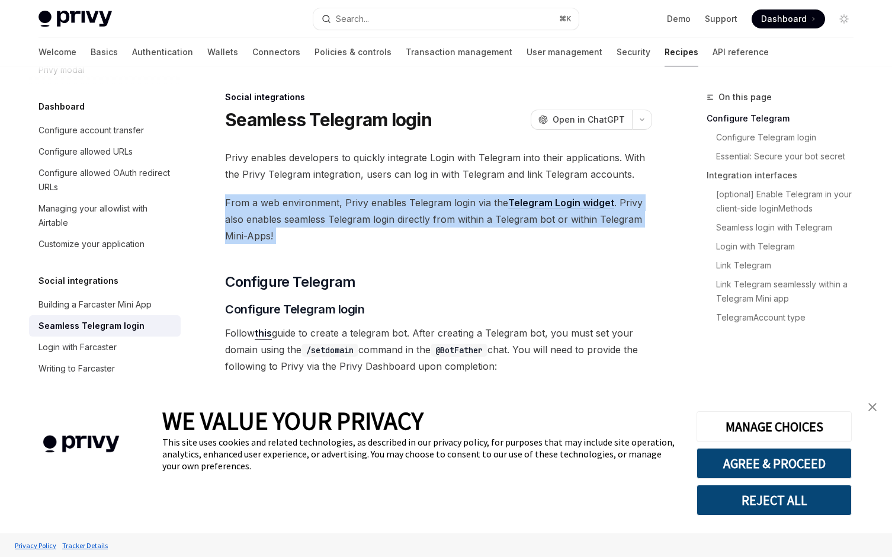
click at [325, 213] on span "From a web environment, Privy enables Telegram login via the Telegram Login wid…" at bounding box center [438, 219] width 427 height 50
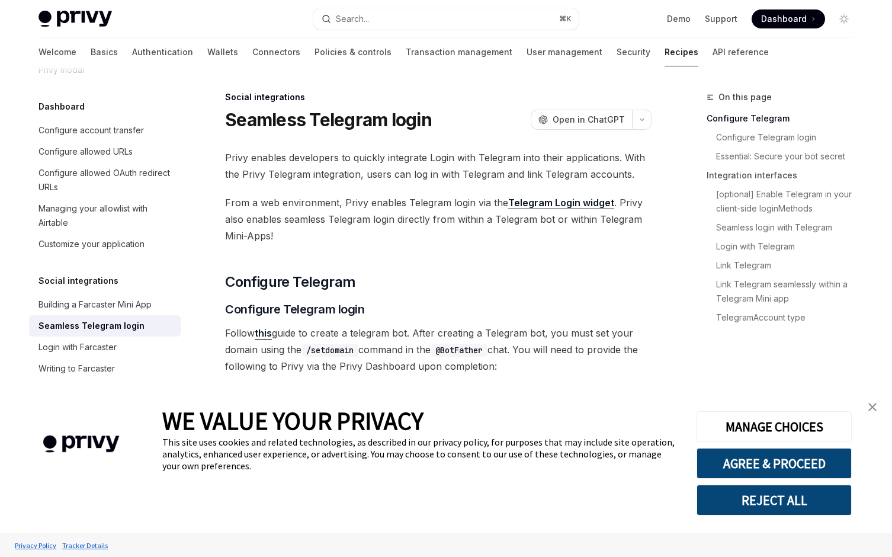
click at [876, 409] on img "close banner" at bounding box center [872, 407] width 8 height 8
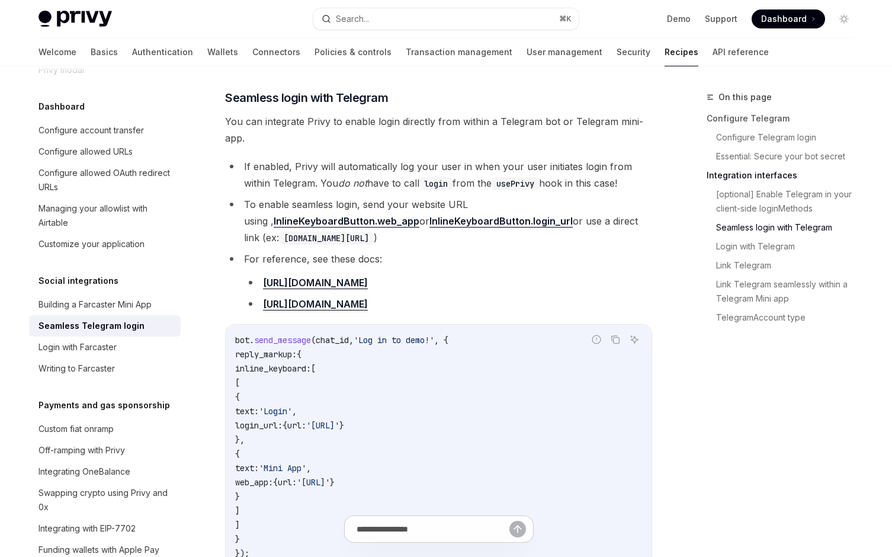
scroll to position [1086, 0]
drag, startPoint x: 539, startPoint y: 290, endPoint x: 239, endPoint y: 245, distance: 303.1
click at [239, 251] on li "For reference, see these docs: [URL][DOMAIN_NAME] [URL][DOMAIN_NAME]" at bounding box center [438, 282] width 427 height 62
drag, startPoint x: 240, startPoint y: 243, endPoint x: 549, endPoint y: 295, distance: 313.0
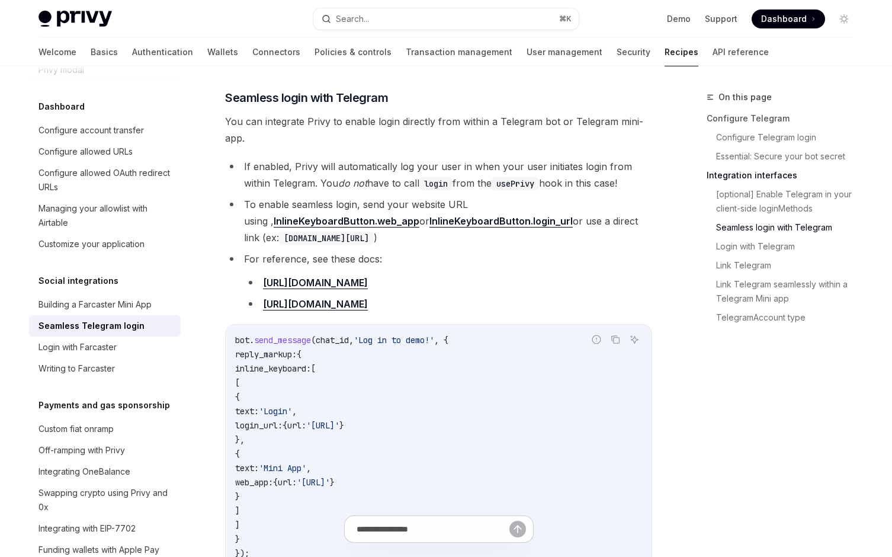
click at [549, 295] on li "For reference, see these docs: [URL][DOMAIN_NAME] [URL][DOMAIN_NAME]" at bounding box center [438, 282] width 427 height 62
click at [549, 296] on li "[URL][DOMAIN_NAME]" at bounding box center [448, 304] width 408 height 17
drag, startPoint x: 548, startPoint y: 296, endPoint x: 382, endPoint y: 239, distance: 175.2
click at [382, 251] on li "For reference, see these docs: [URL][DOMAIN_NAME] [URL][DOMAIN_NAME]" at bounding box center [438, 282] width 427 height 62
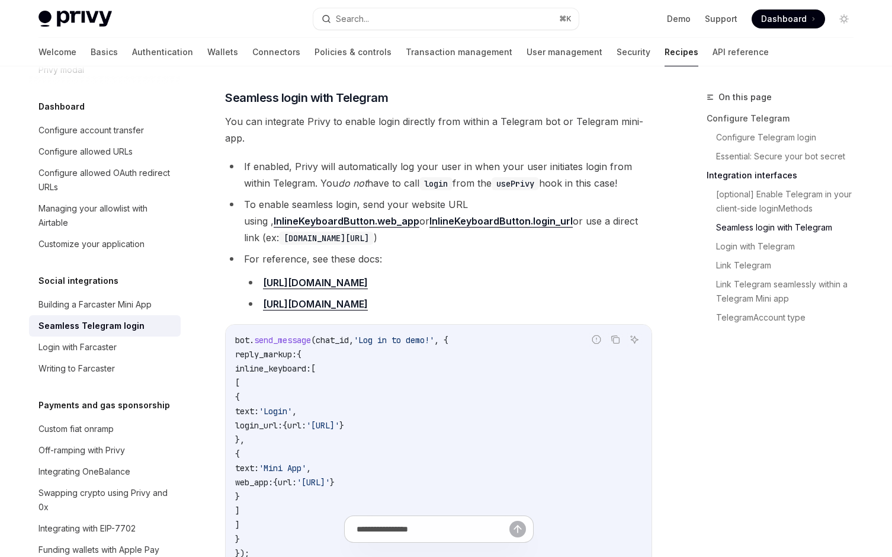
drag, startPoint x: 378, startPoint y: 238, endPoint x: 669, endPoint y: 295, distance: 297.0
click at [669, 295] on div "On this page Configure Telegram Configure Telegram login Essential: Secure your…" at bounding box center [446, 282] width 834 height 2605
drag, startPoint x: 656, startPoint y: 295, endPoint x: 632, endPoint y: 238, distance: 62.6
click at [632, 238] on div "On this page Configure Telegram Configure Telegram login Essential: Secure your…" at bounding box center [446, 282] width 834 height 2605
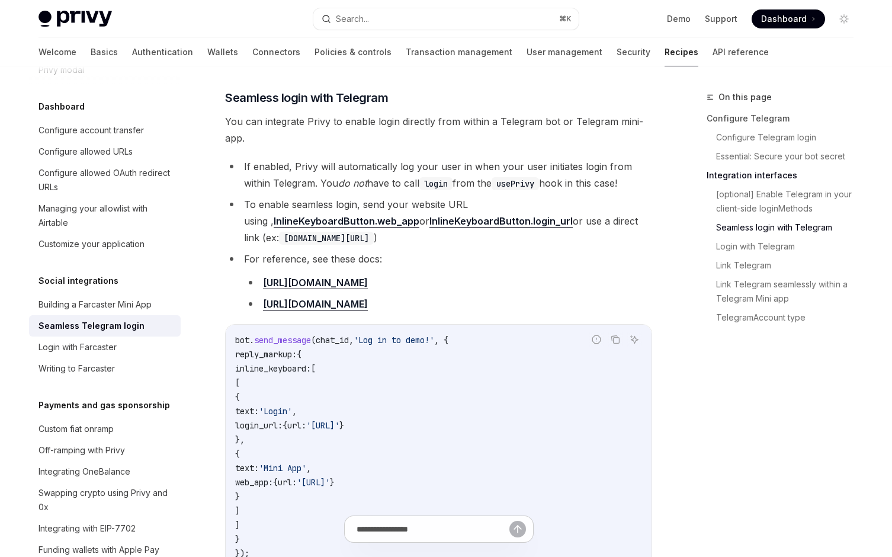
click at [632, 251] on li "For reference, see these docs: [URL][DOMAIN_NAME] [URL][DOMAIN_NAME]" at bounding box center [438, 282] width 427 height 62
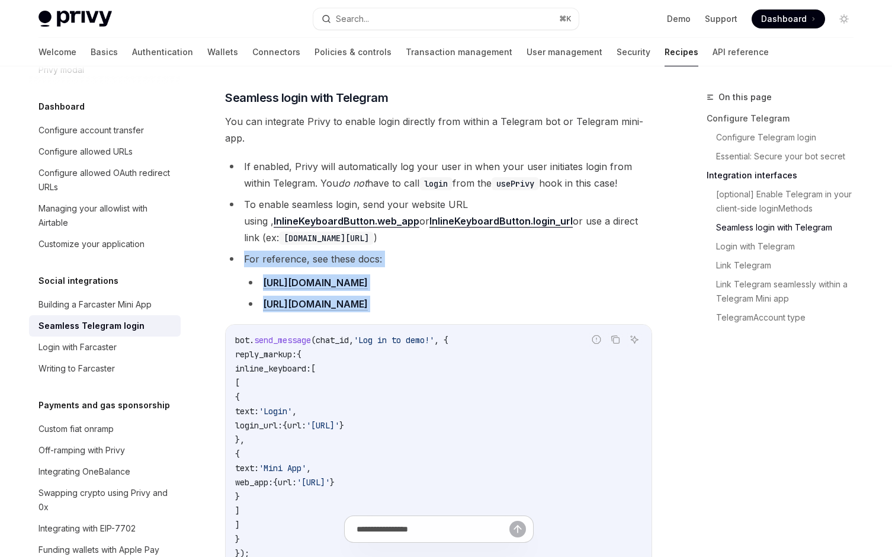
drag, startPoint x: 632, startPoint y: 238, endPoint x: 662, endPoint y: 293, distance: 62.8
click at [662, 293] on div "On this page Configure Telegram Configure Telegram login Essential: Secure your…" at bounding box center [446, 282] width 834 height 2605
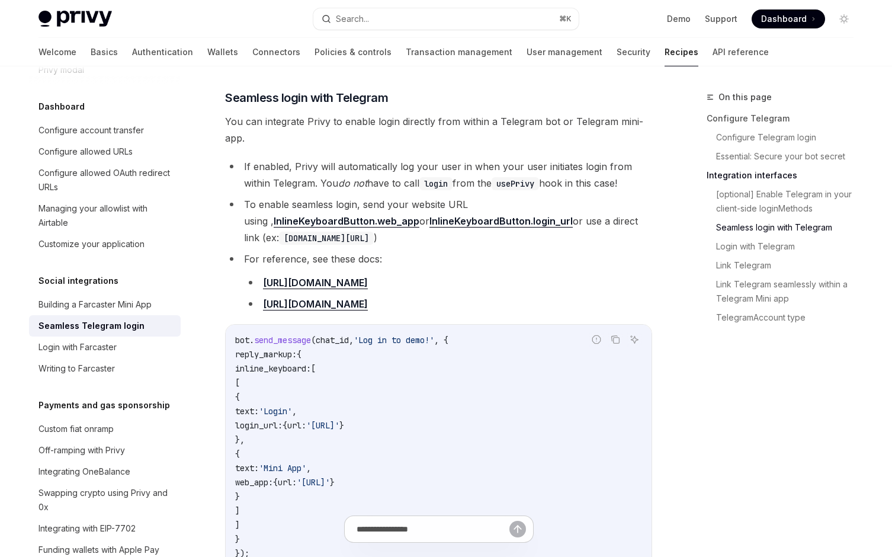
drag, startPoint x: 662, startPoint y: 293, endPoint x: 652, endPoint y: 237, distance: 56.6
click at [652, 237] on div "On this page Configure Telegram Configure Telegram login Essential: Secure your…" at bounding box center [446, 282] width 834 height 2605
click at [652, 237] on ul "If enabled, Privy will automatically log your user in when your user initiates …" at bounding box center [438, 235] width 427 height 154
drag, startPoint x: 650, startPoint y: 237, endPoint x: 649, endPoint y: 296, distance: 58.7
click at [649, 296] on ul "If enabled, Privy will automatically log your user in when your user initiates …" at bounding box center [438, 235] width 427 height 154
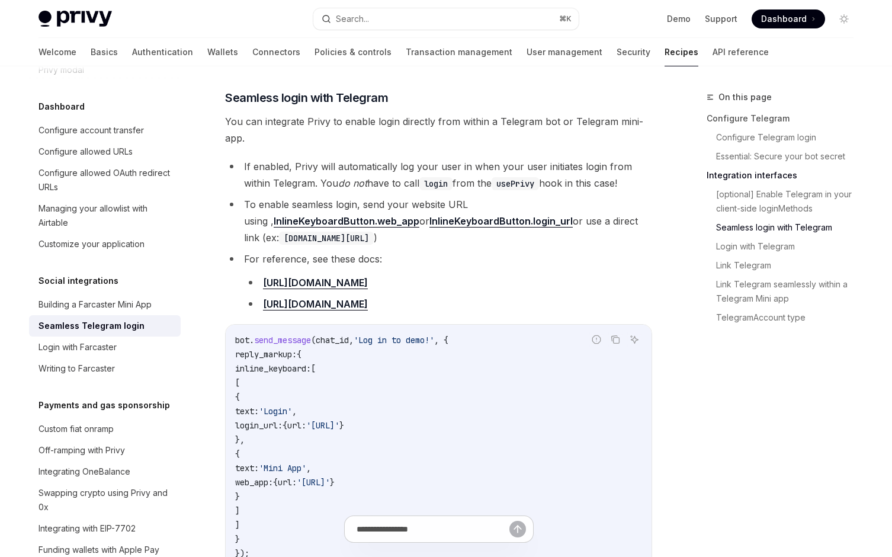
click at [667, 291] on div "On this page Configure Telegram Configure Telegram login Essential: Secure your…" at bounding box center [446, 282] width 834 height 2605
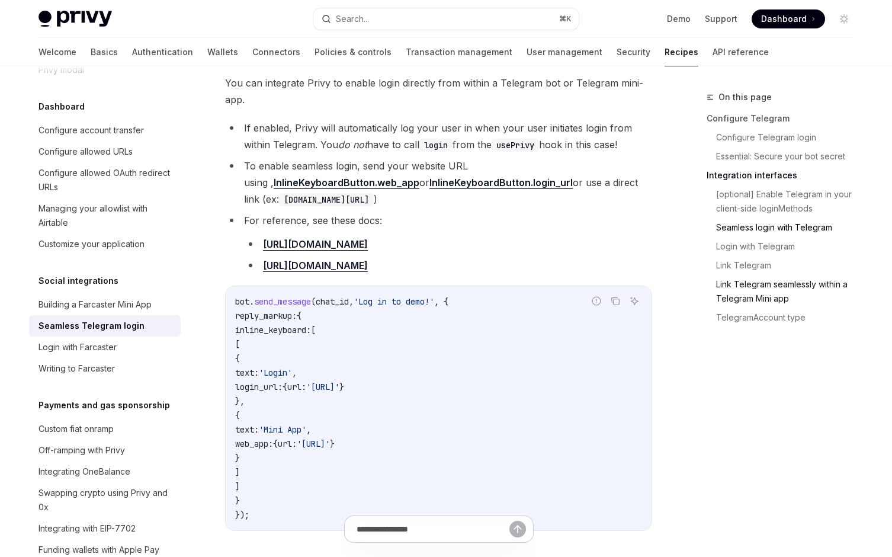
scroll to position [1130, 0]
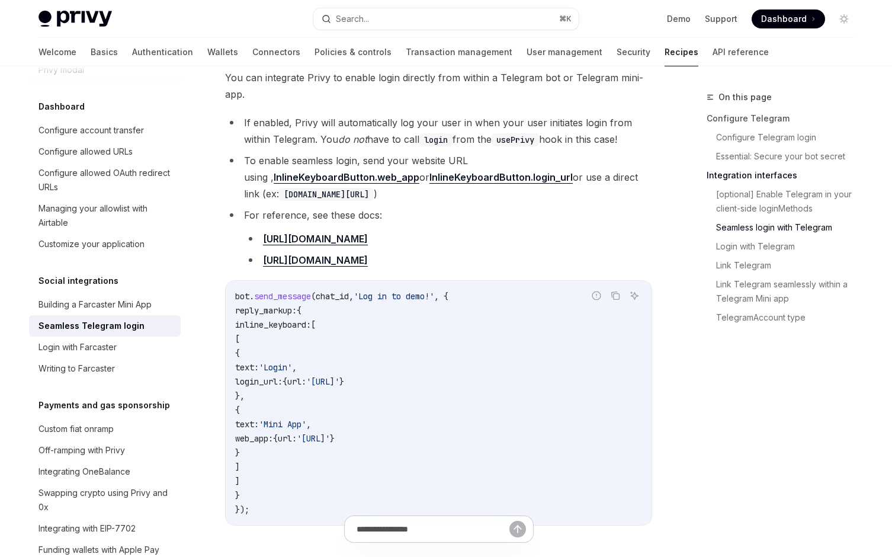
drag, startPoint x: 561, startPoint y: 249, endPoint x: 225, endPoint y: 98, distance: 368.3
click at [225, 98] on div "Privy enables developers to quickly integrate Login with Telegram into their ap…" at bounding box center [438, 185] width 427 height 2331
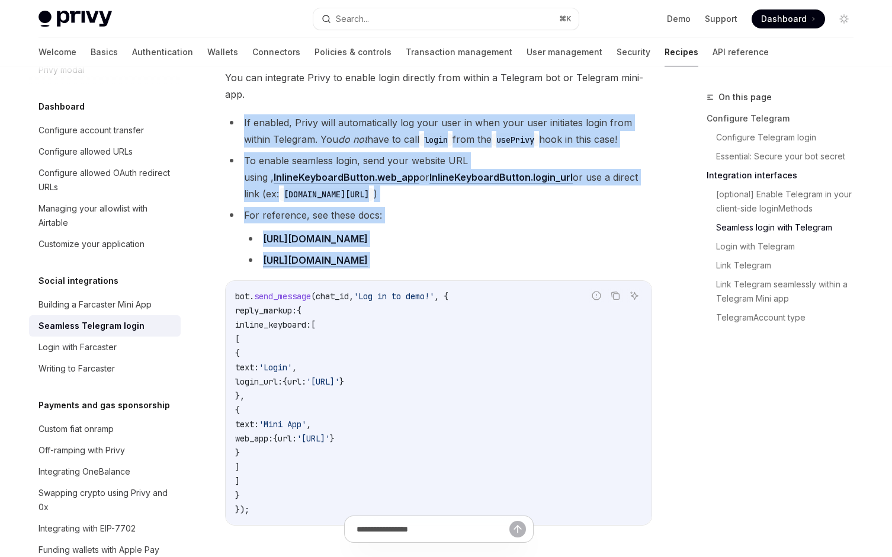
drag, startPoint x: 223, startPoint y: 98, endPoint x: 547, endPoint y: 256, distance: 360.6
click at [547, 256] on div "Social integrations Seamless Telegram login OpenAI Open in ChatGPT OpenAI Open …" at bounding box center [328, 251] width 654 height 2582
click at [546, 255] on li "[URL][DOMAIN_NAME]" at bounding box center [448, 260] width 408 height 17
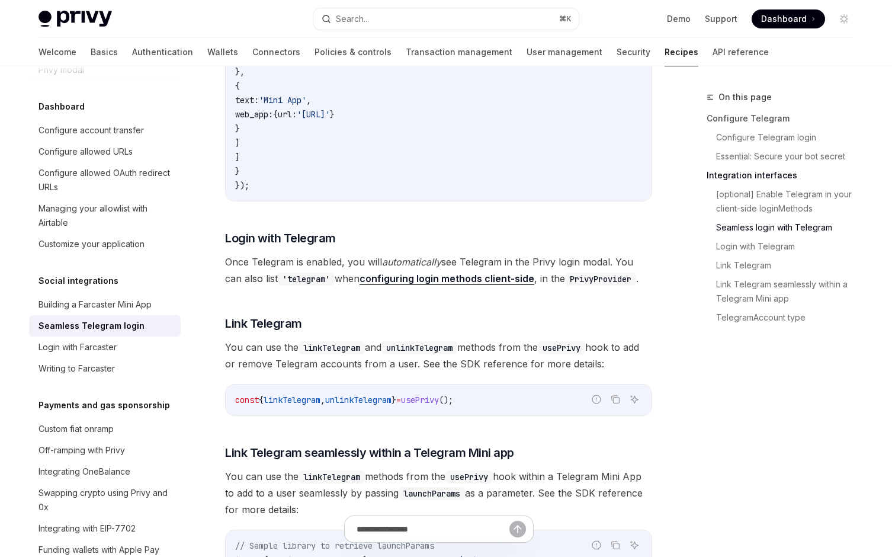
scroll to position [1460, 0]
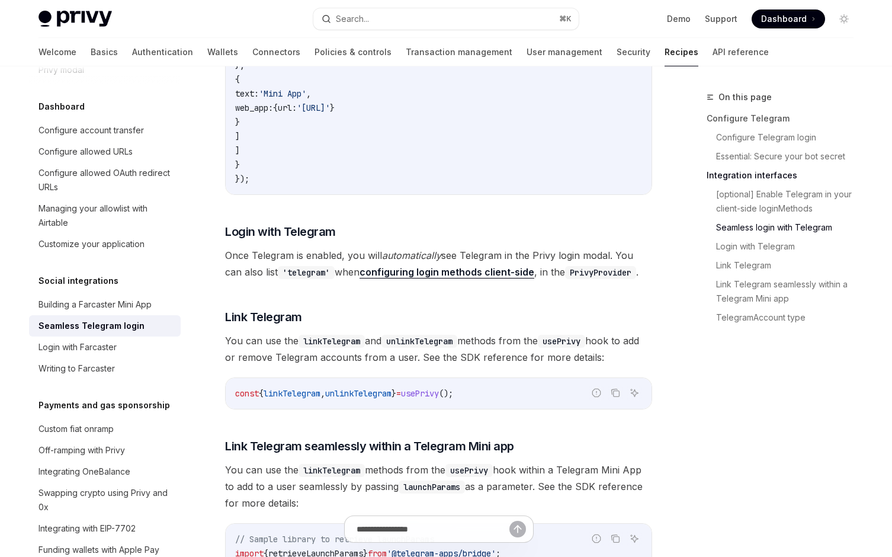
click at [556, 249] on span "Once Telegram is enabled, you will automatically see Telegram in the Privy logi…" at bounding box center [438, 263] width 427 height 33
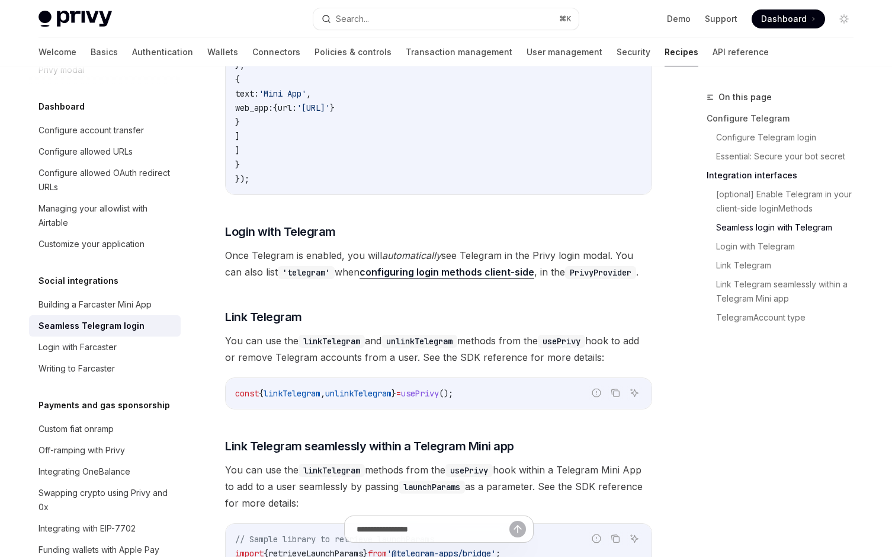
click at [537, 334] on span "You can use the linkTelegram and unlinkTelegram methods from the usePrivy hook …" at bounding box center [438, 348] width 427 height 33
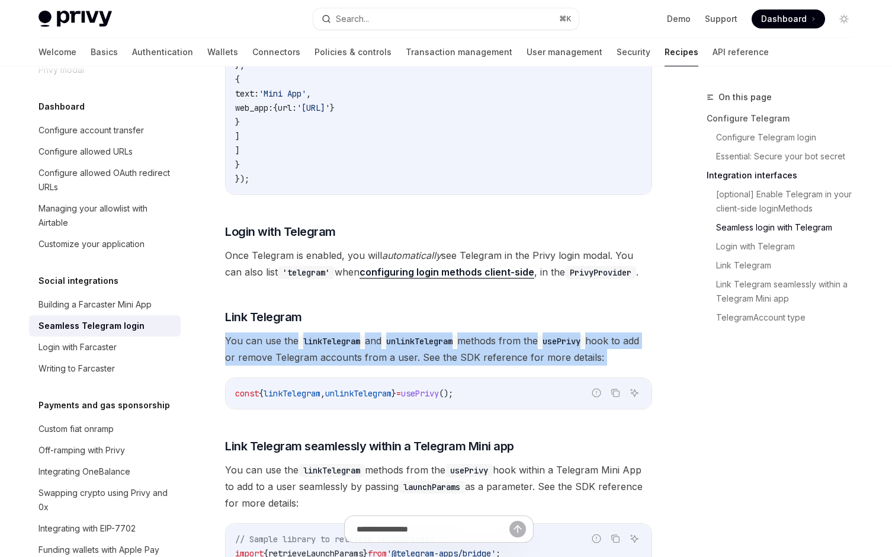
click at [537, 334] on span "You can use the linkTelegram and unlinkTelegram methods from the usePrivy hook …" at bounding box center [438, 348] width 427 height 33
click at [579, 341] on span "You can use the linkTelegram and unlinkTelegram methods from the usePrivy hook …" at bounding box center [438, 348] width 427 height 33
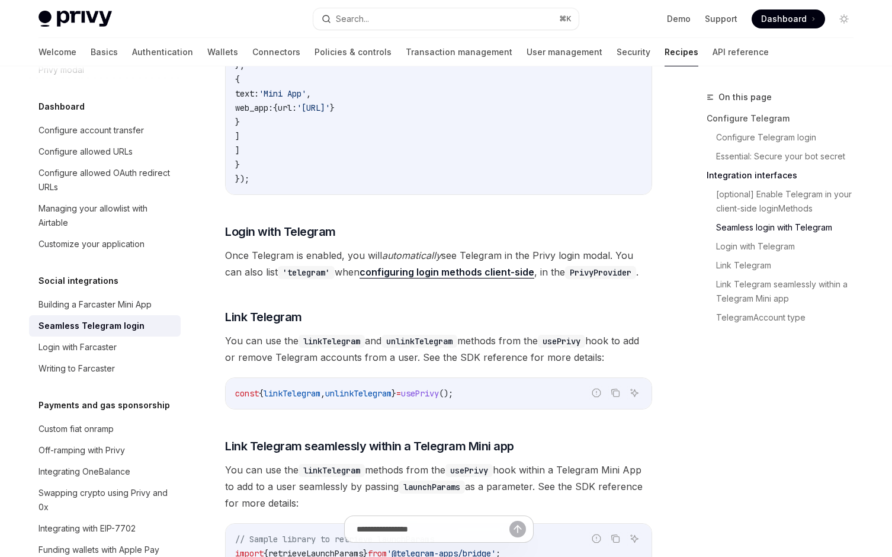
drag, startPoint x: 619, startPoint y: 347, endPoint x: 561, endPoint y: 316, distance: 65.4
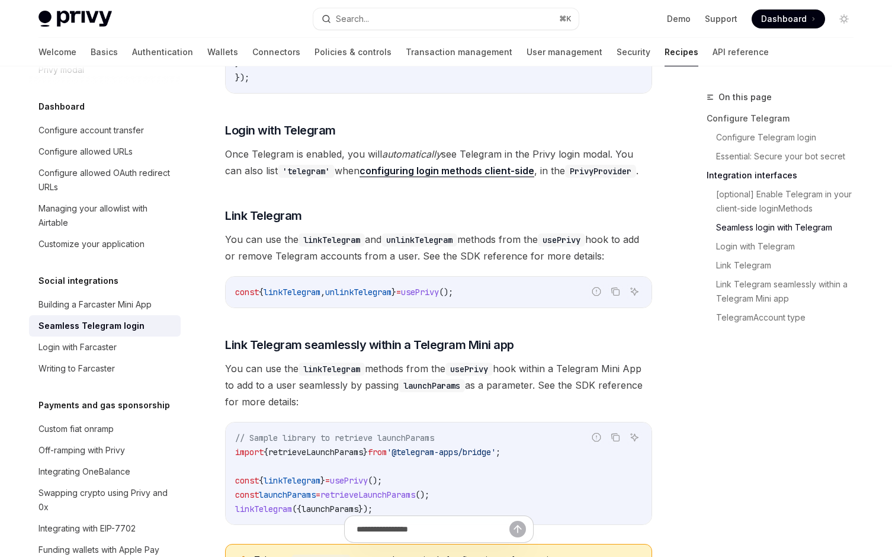
scroll to position [1563, 0]
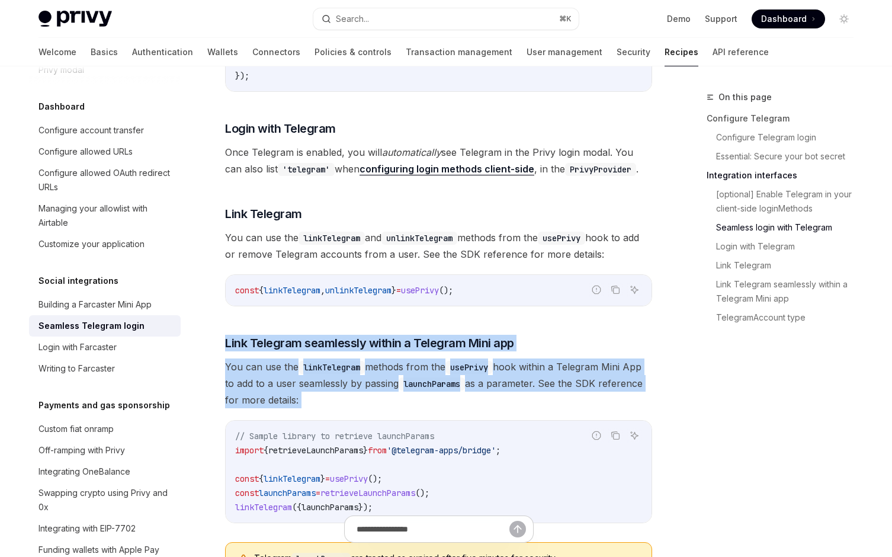
drag, startPoint x: 534, startPoint y: 310, endPoint x: 586, endPoint y: 395, distance: 99.0
click at [586, 394] on span "You can use the linkTelegram methods from the usePrivy hook within a Telegram M…" at bounding box center [438, 383] width 427 height 50
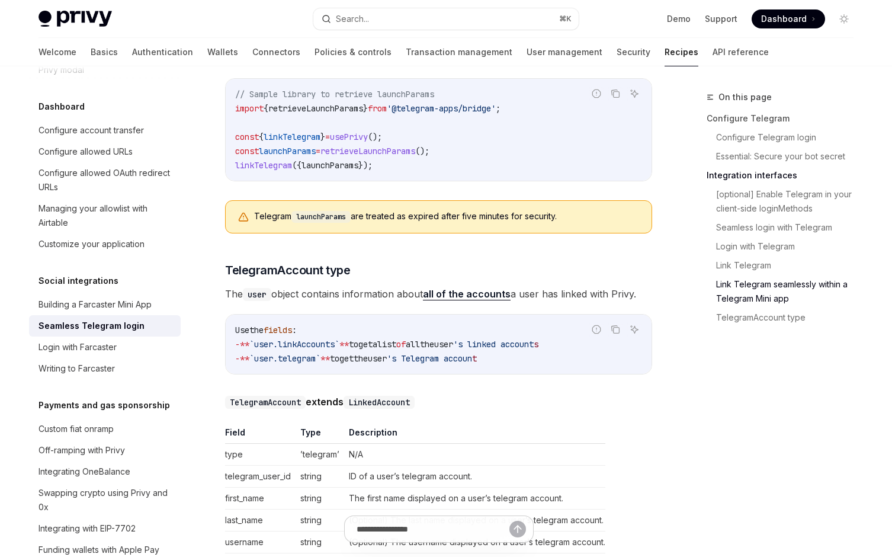
scroll to position [1907, 0]
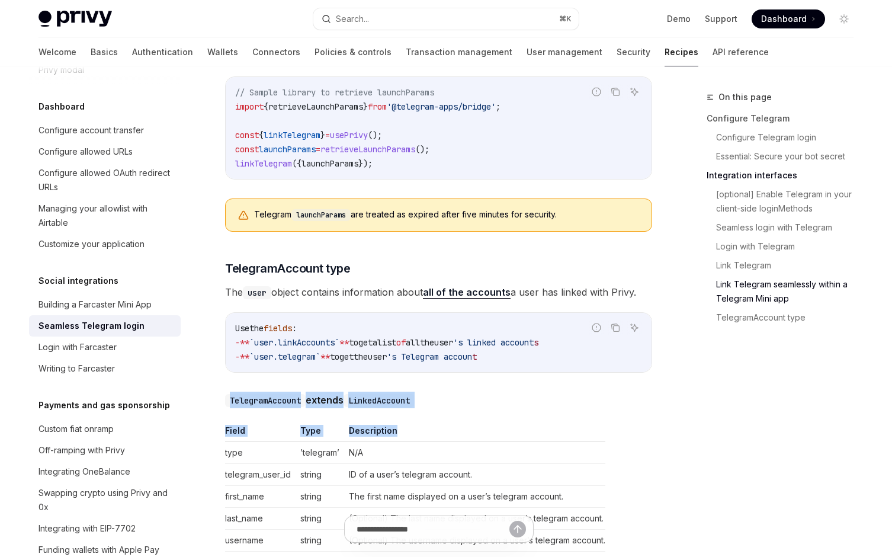
drag, startPoint x: 528, startPoint y: 363, endPoint x: 559, endPoint y: 426, distance: 70.7
click at [559, 426] on th "Description" at bounding box center [474, 433] width 261 height 17
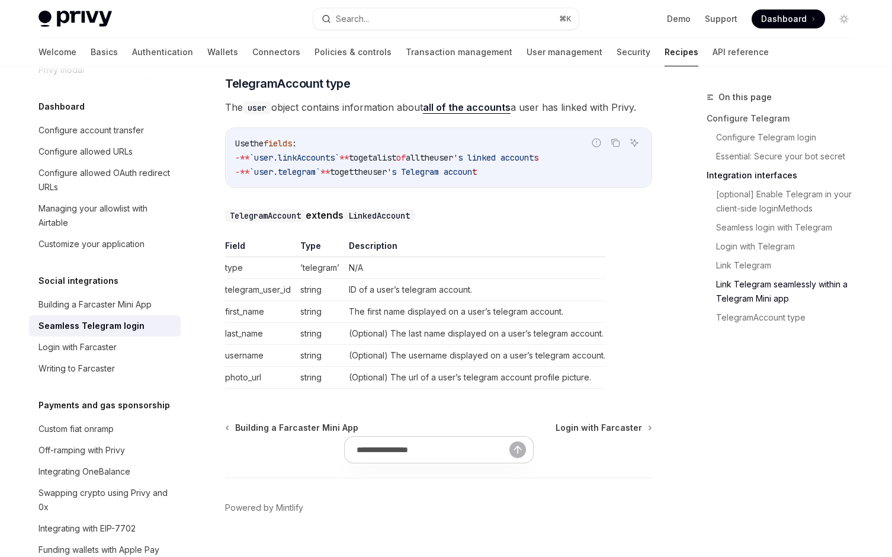
scroll to position [2102, 0]
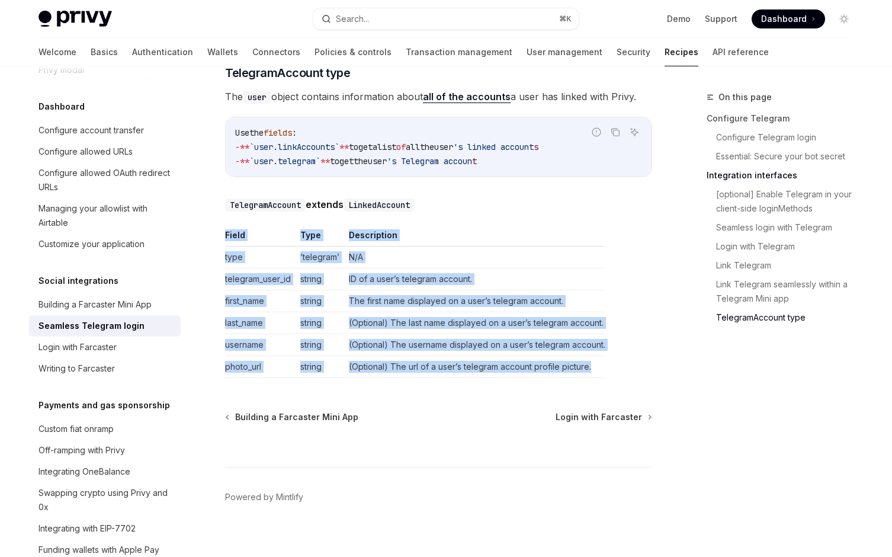
drag, startPoint x: 606, startPoint y: 361, endPoint x: 222, endPoint y: 214, distance: 411.6
drag, startPoint x: 219, startPoint y: 214, endPoint x: 413, endPoint y: 380, distance: 255.1
